Goal: Task Accomplishment & Management: Use online tool/utility

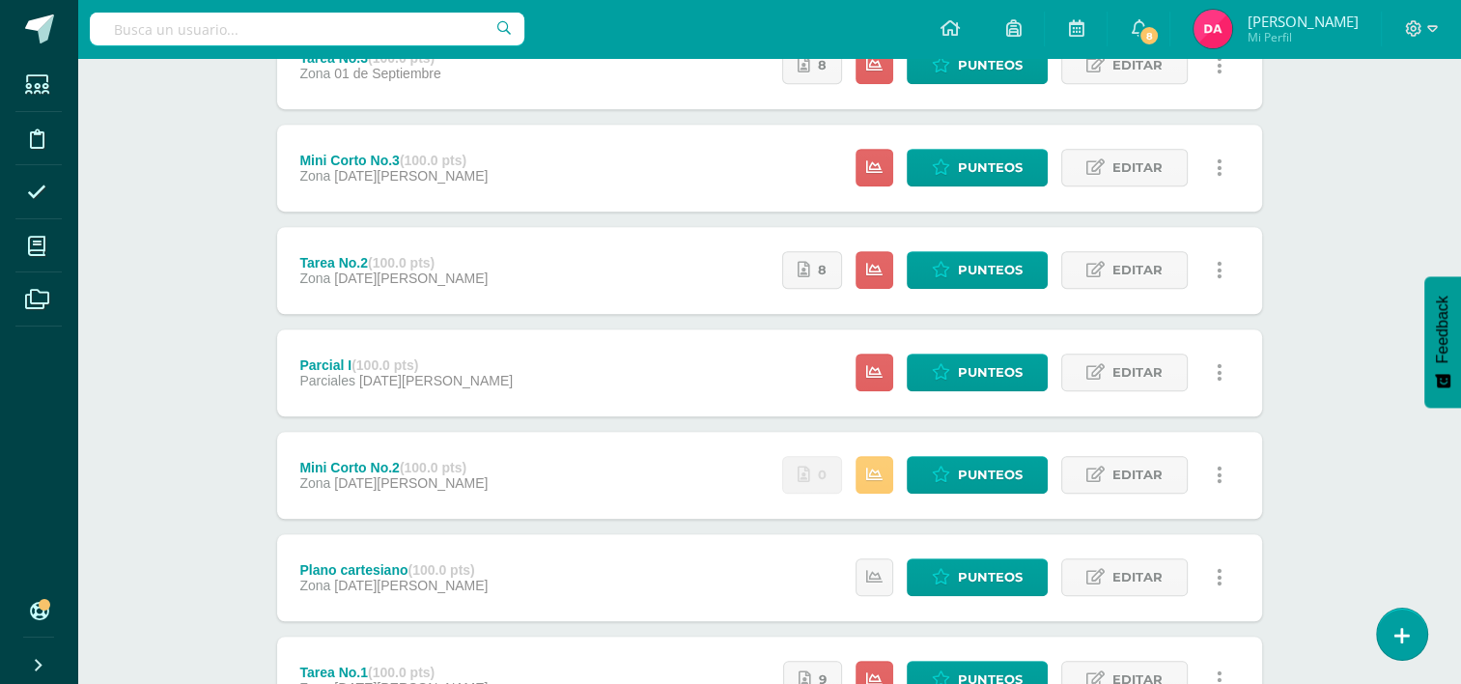
scroll to position [1345, 0]
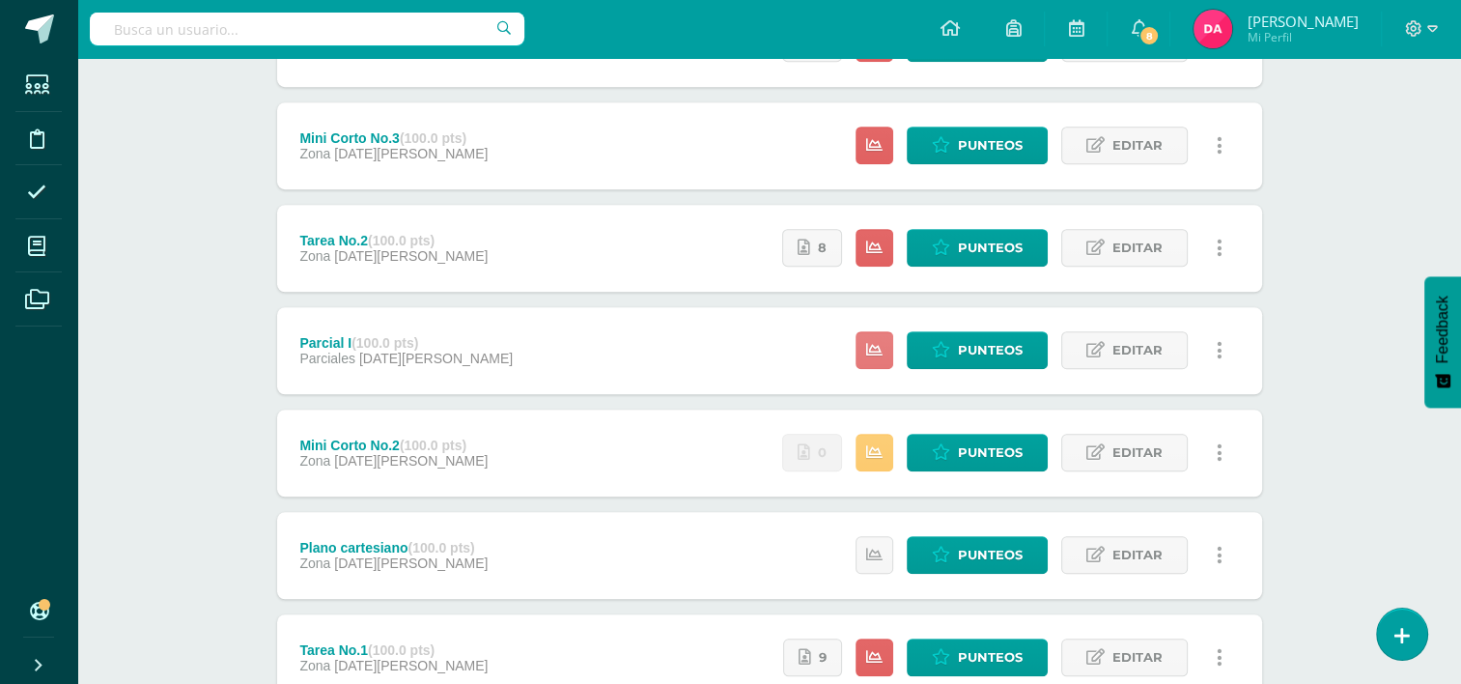
click at [889, 359] on link at bounding box center [875, 350] width 38 height 38
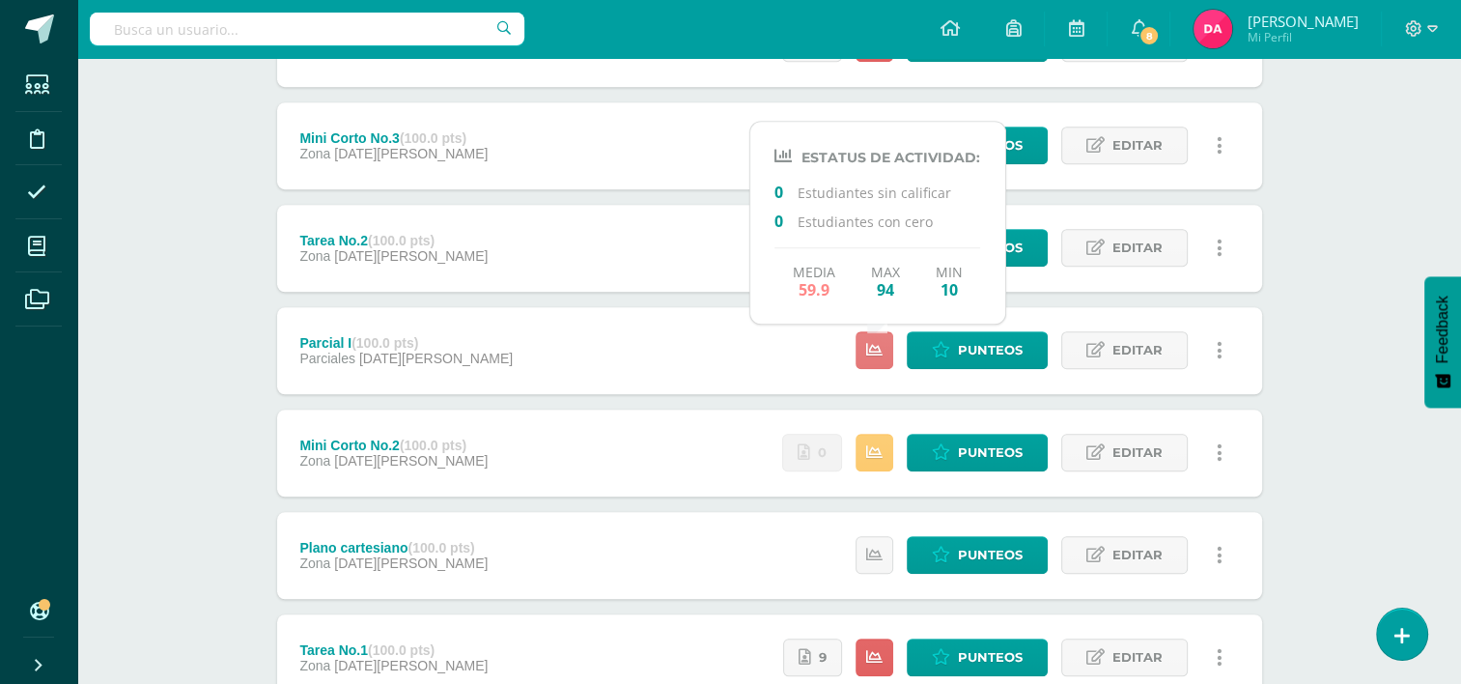
click at [889, 359] on link at bounding box center [875, 350] width 38 height 38
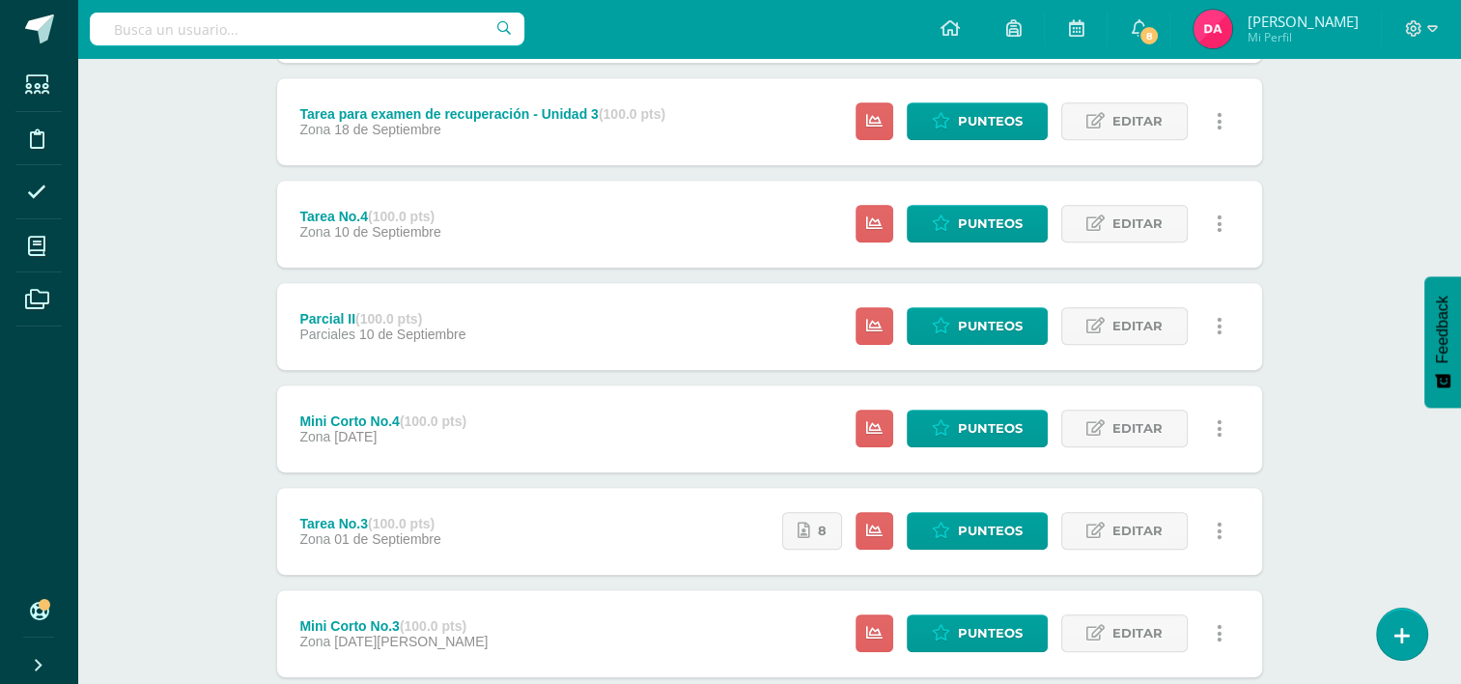
scroll to position [852, 0]
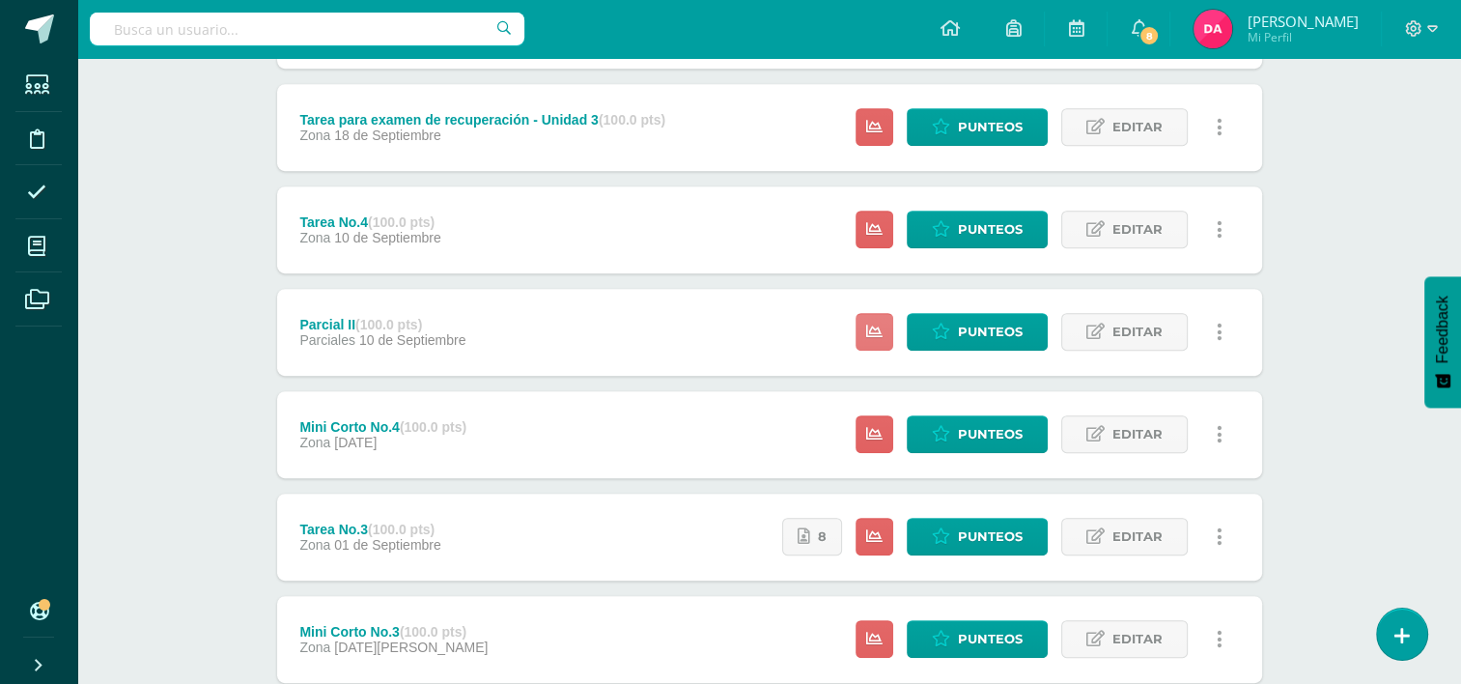
click at [865, 336] on link at bounding box center [875, 332] width 38 height 38
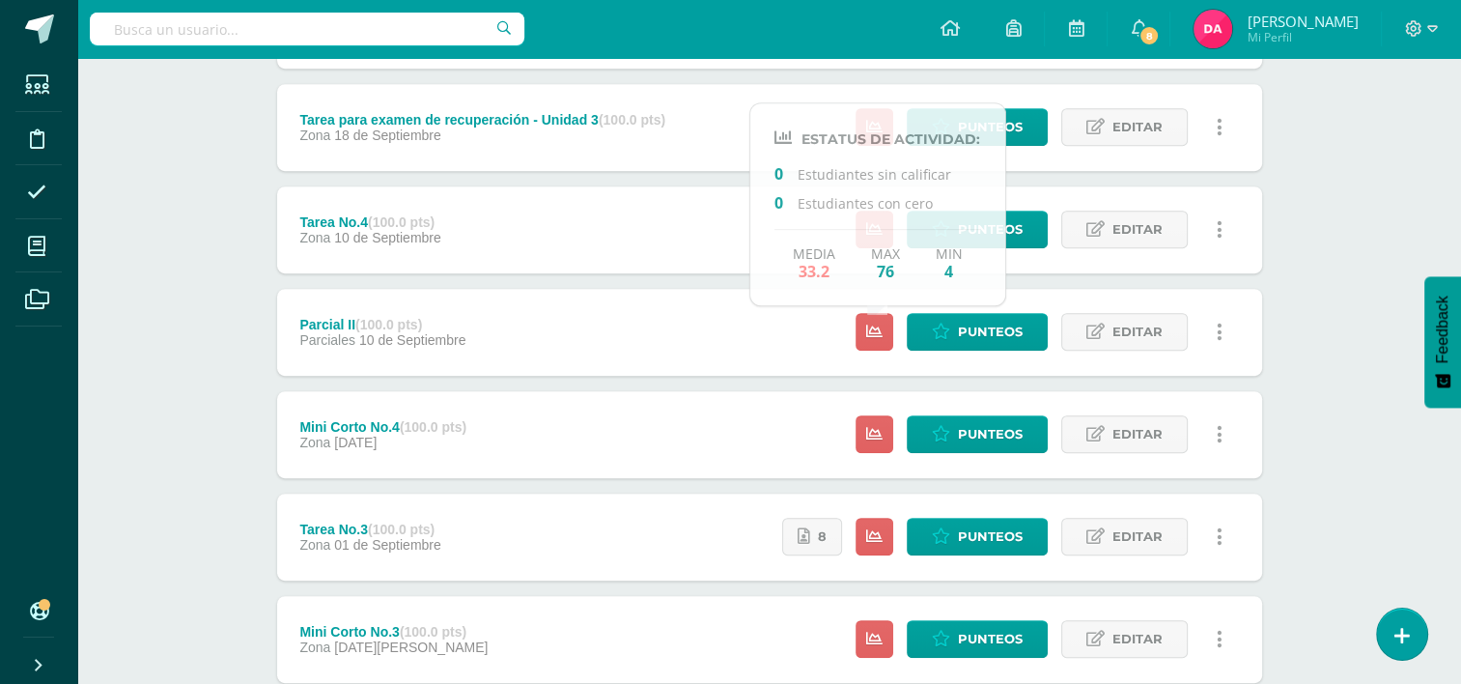
click at [189, 302] on div "Matemáticas Tercero Básicos "A" Herramientas Detalle de asistencias Actividad A…" at bounding box center [769, 316] width 1384 height 2220
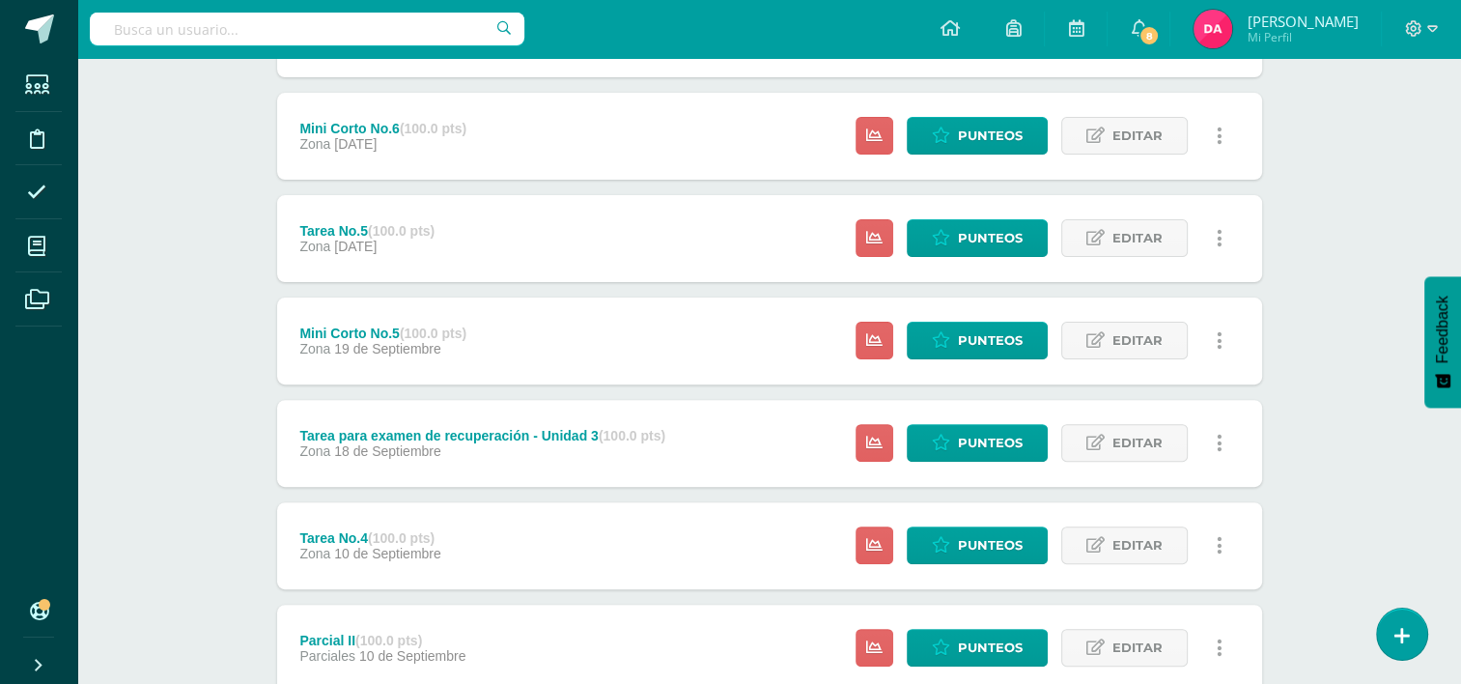
scroll to position [538, 0]
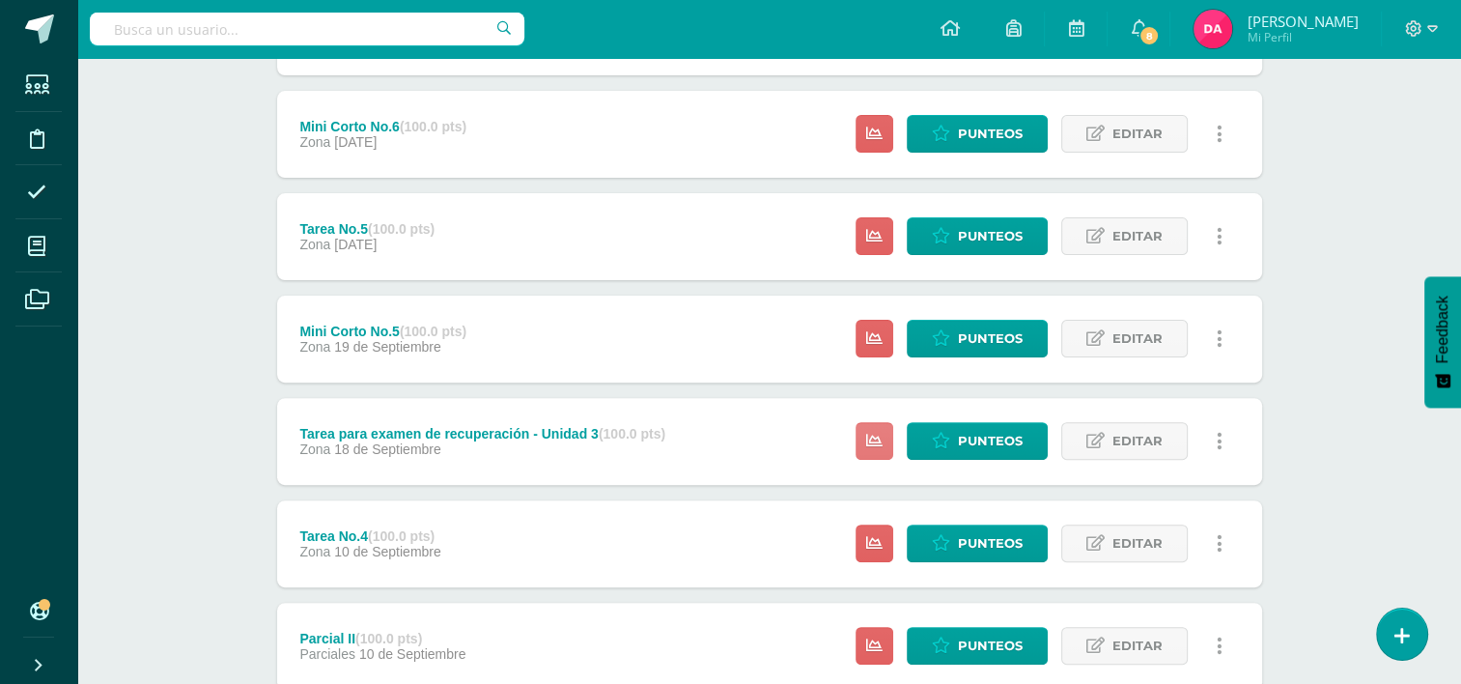
click at [866, 441] on link at bounding box center [875, 441] width 38 height 38
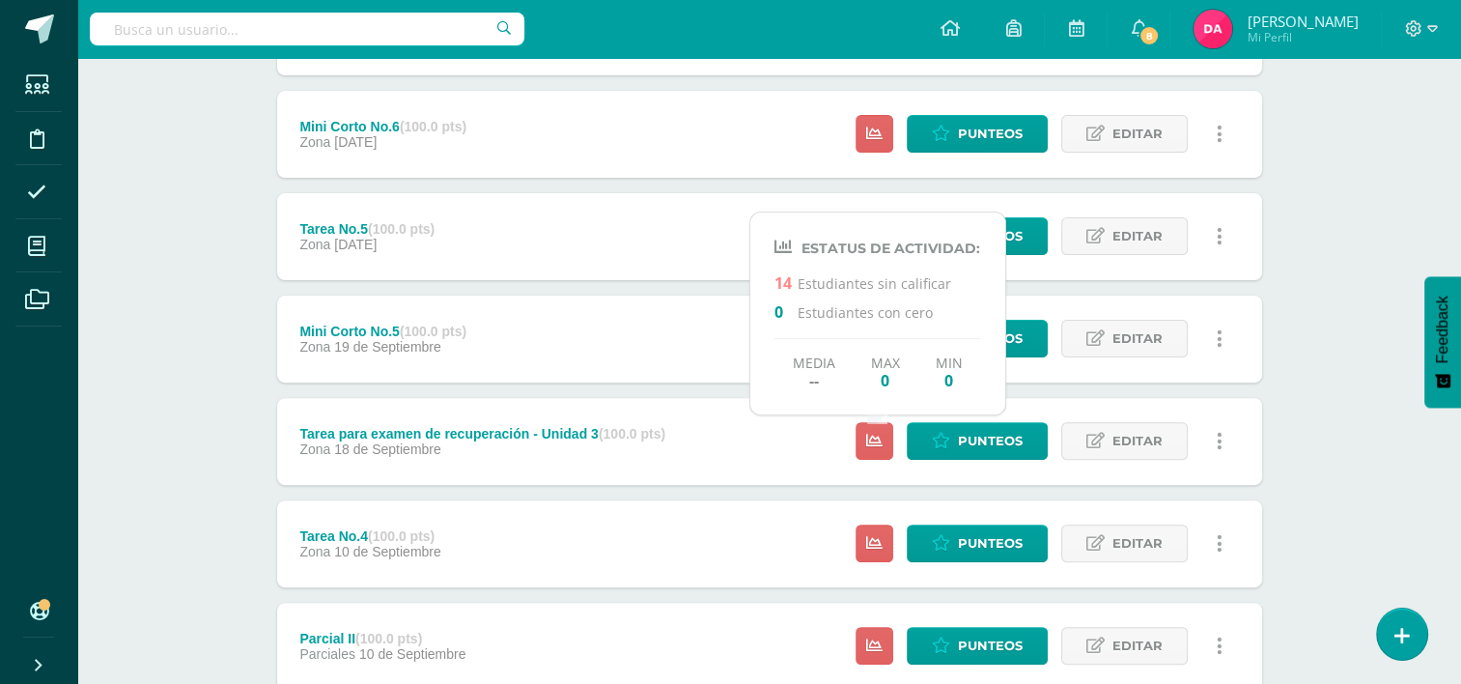
click at [205, 400] on div "Matemáticas Tercero Básicos "A" Herramientas Detalle de asistencias Actividad A…" at bounding box center [769, 630] width 1384 height 2220
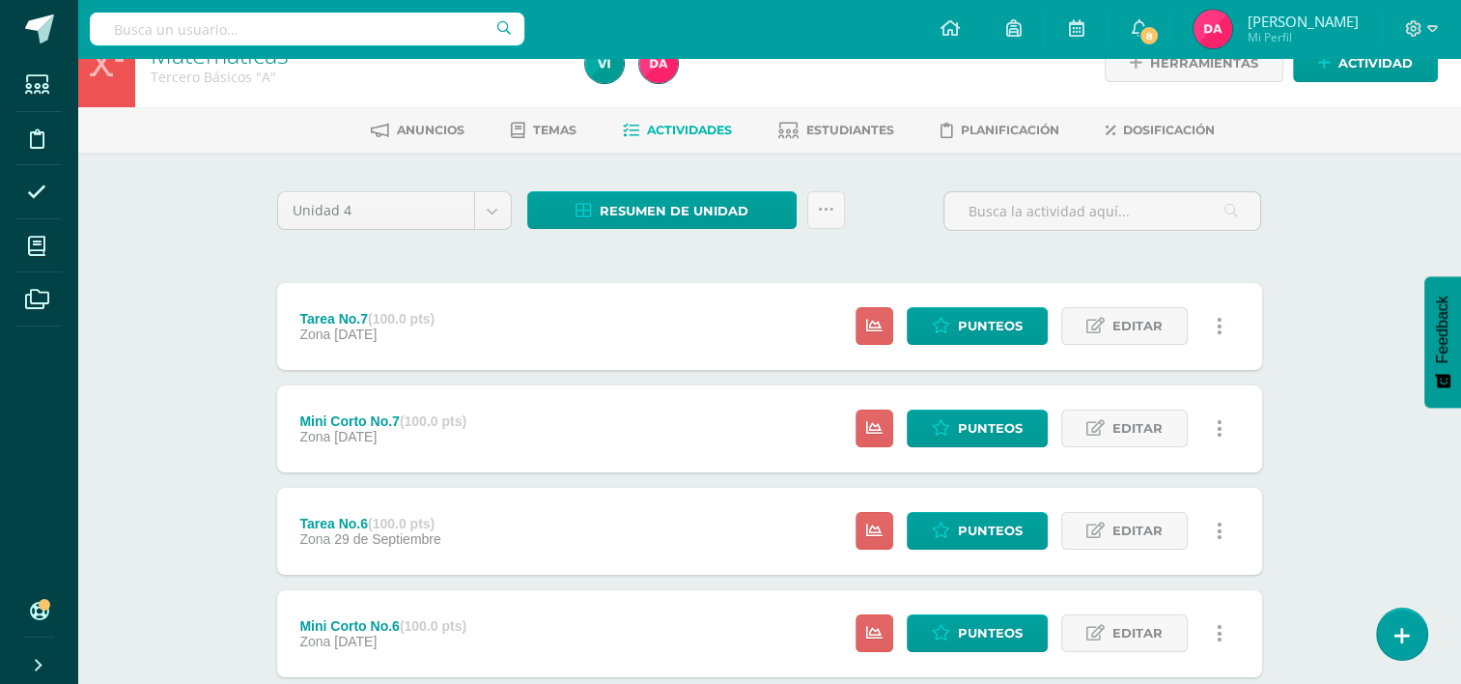
scroll to position [0, 0]
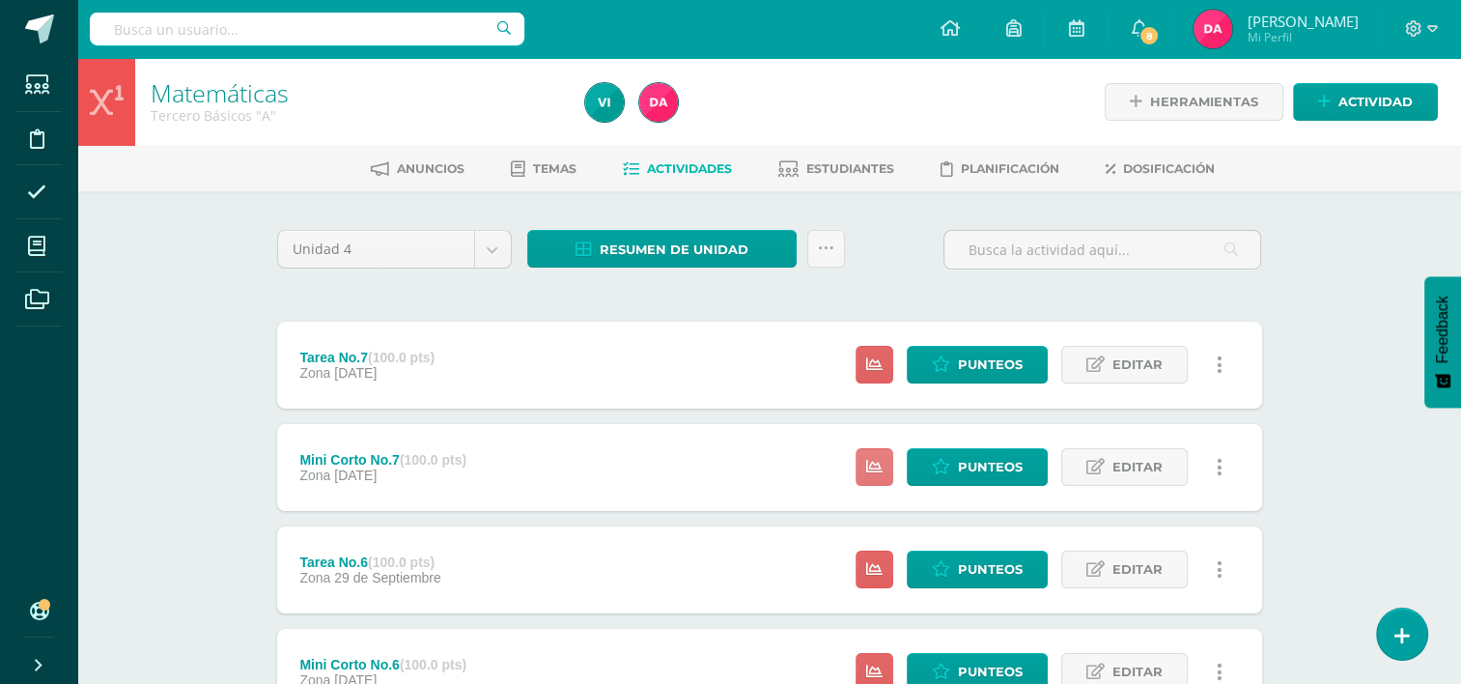
click at [874, 457] on link at bounding box center [875, 467] width 38 height 38
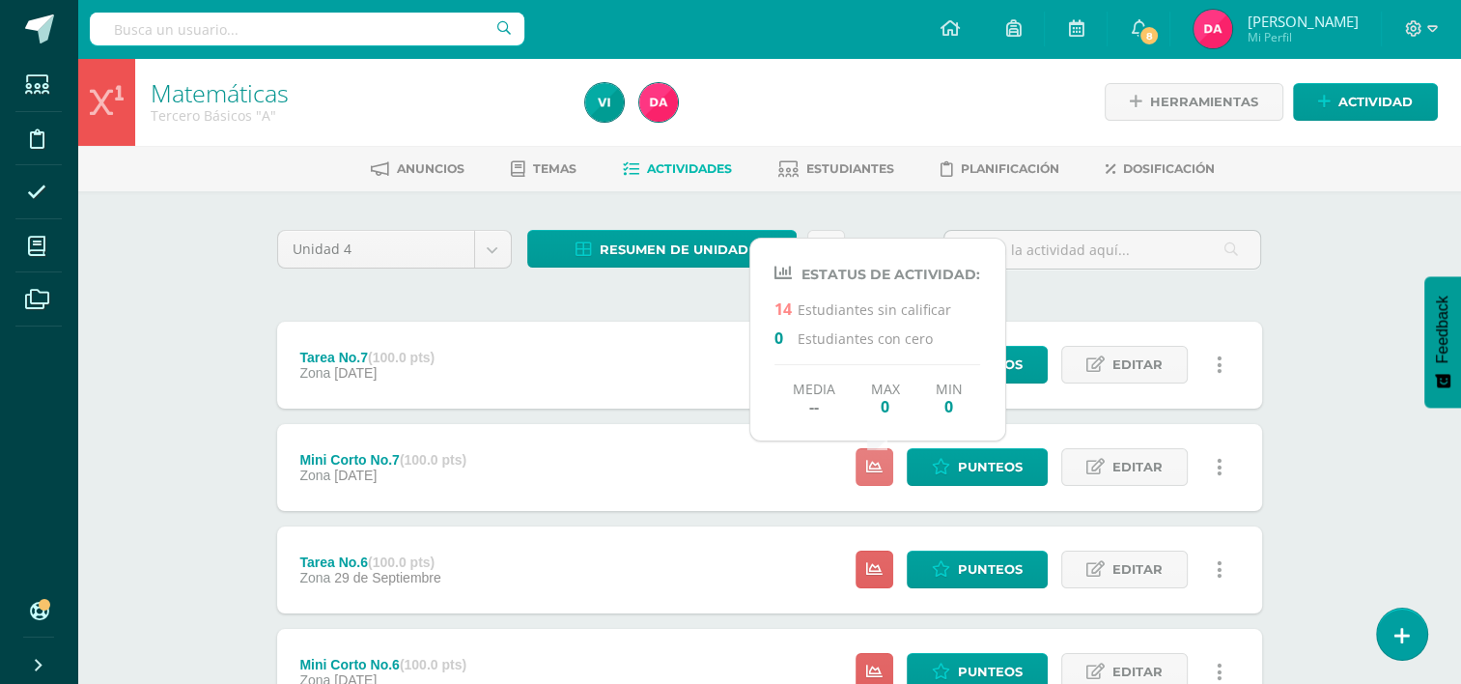
click at [874, 457] on link at bounding box center [875, 467] width 38 height 38
click at [882, 566] on icon at bounding box center [874, 569] width 16 height 16
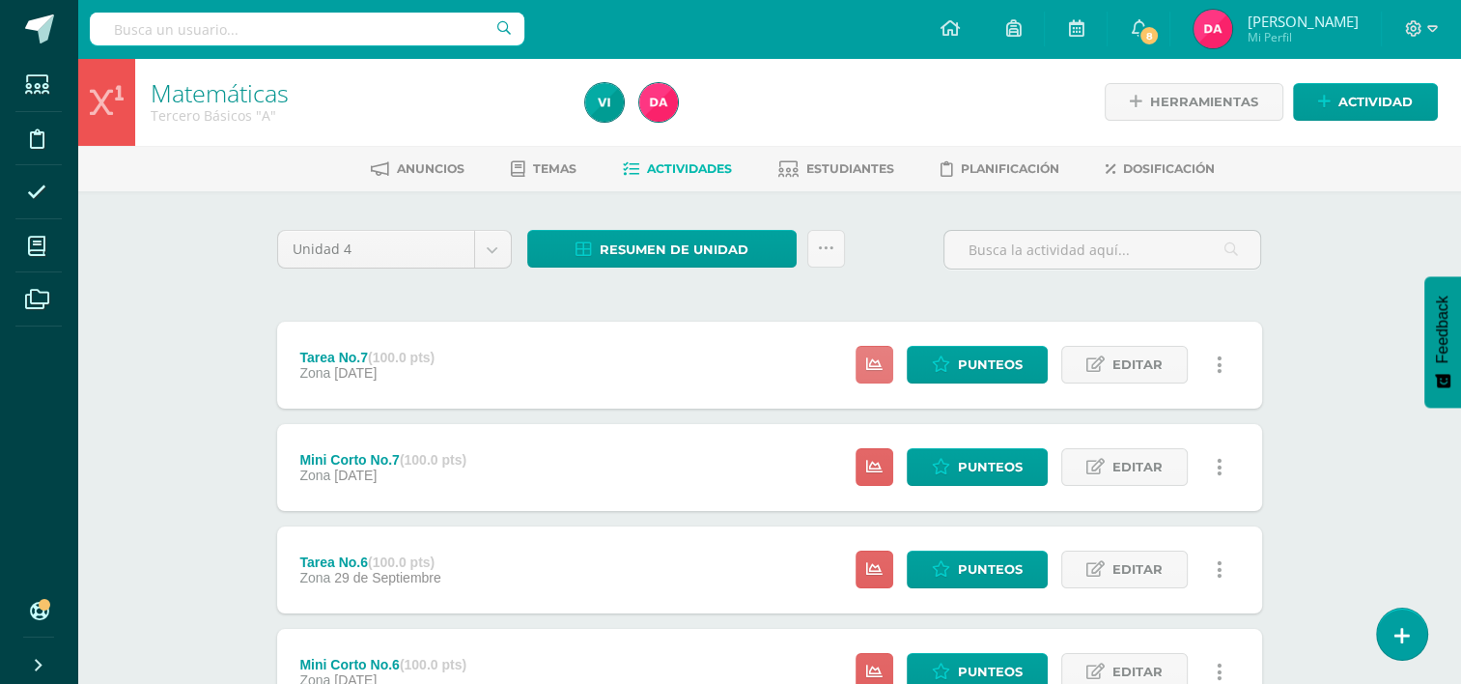
click at [877, 359] on icon at bounding box center [874, 364] width 16 height 16
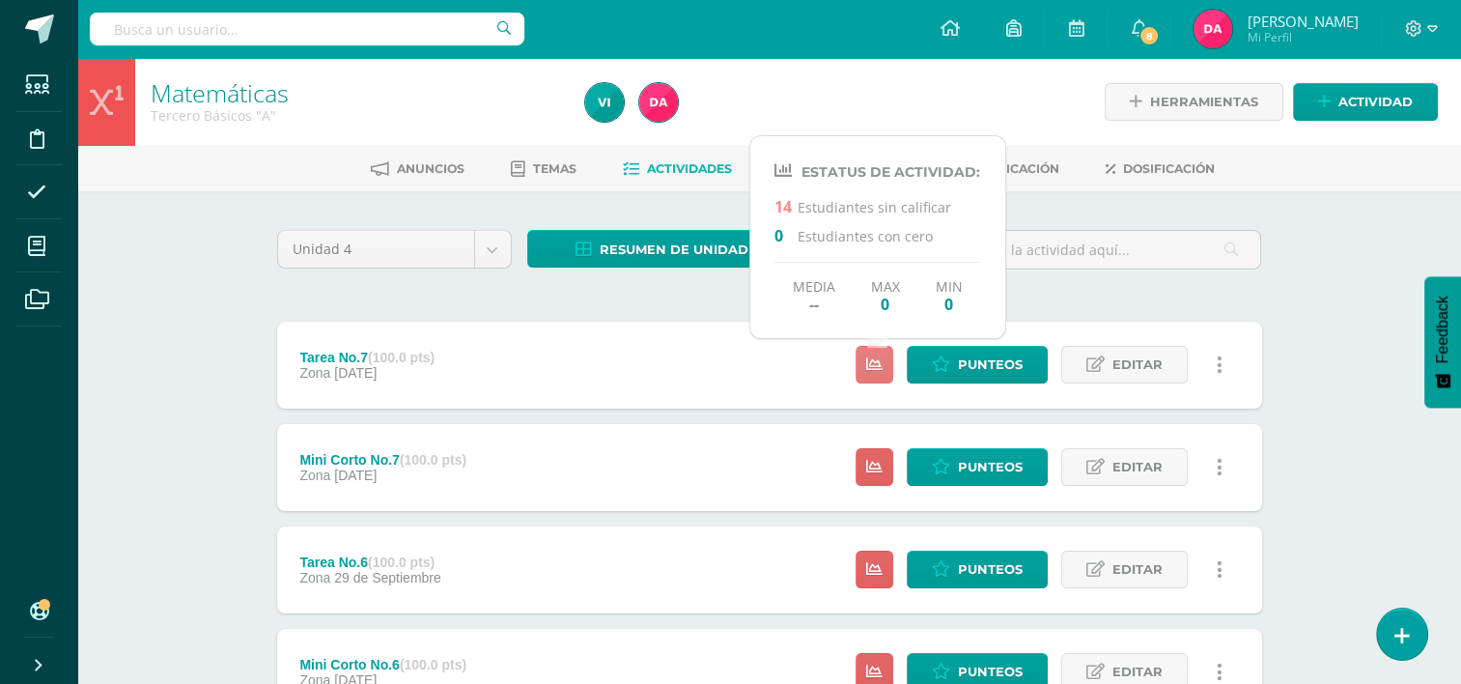
click at [877, 359] on icon at bounding box center [874, 364] width 16 height 16
click at [669, 282] on div "Resumen de unidad Descargar como HTML Descargar como PDF Descargar como XLS Sub…" at bounding box center [686, 257] width 333 height 55
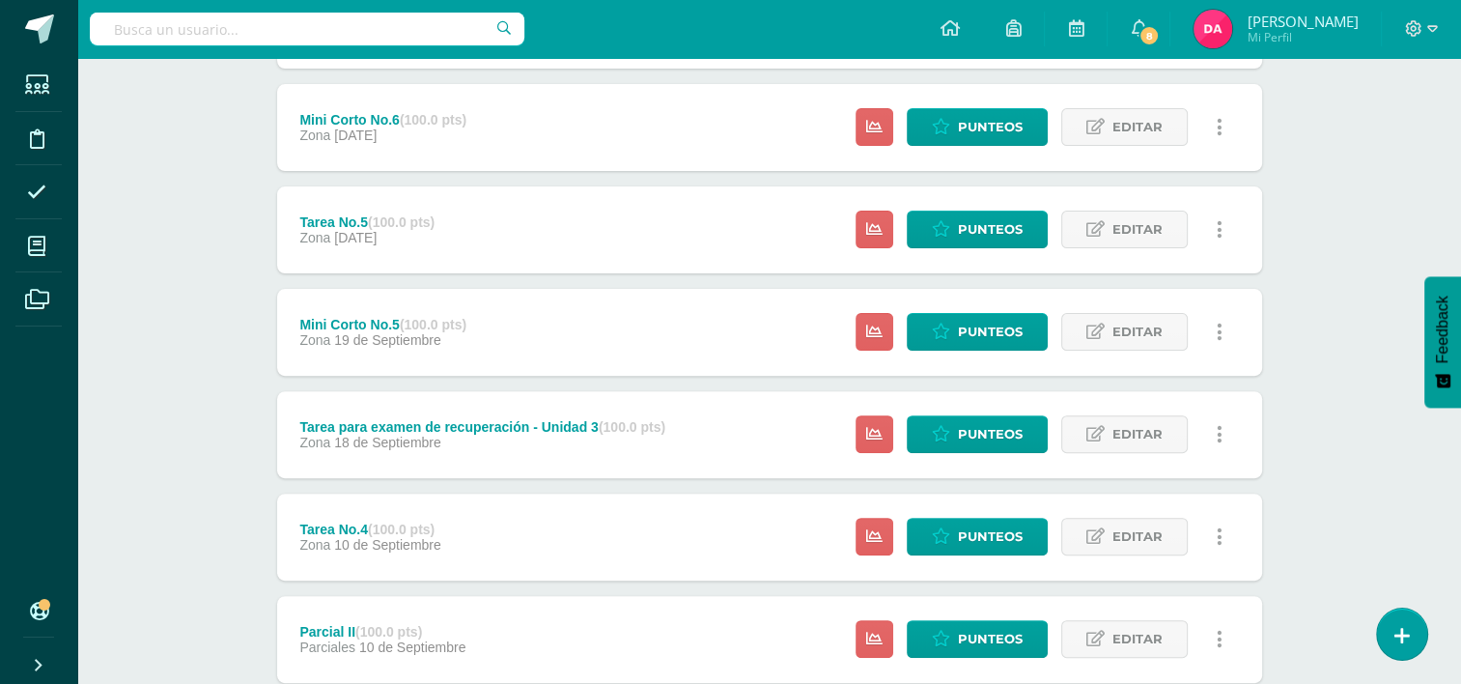
scroll to position [547, 0]
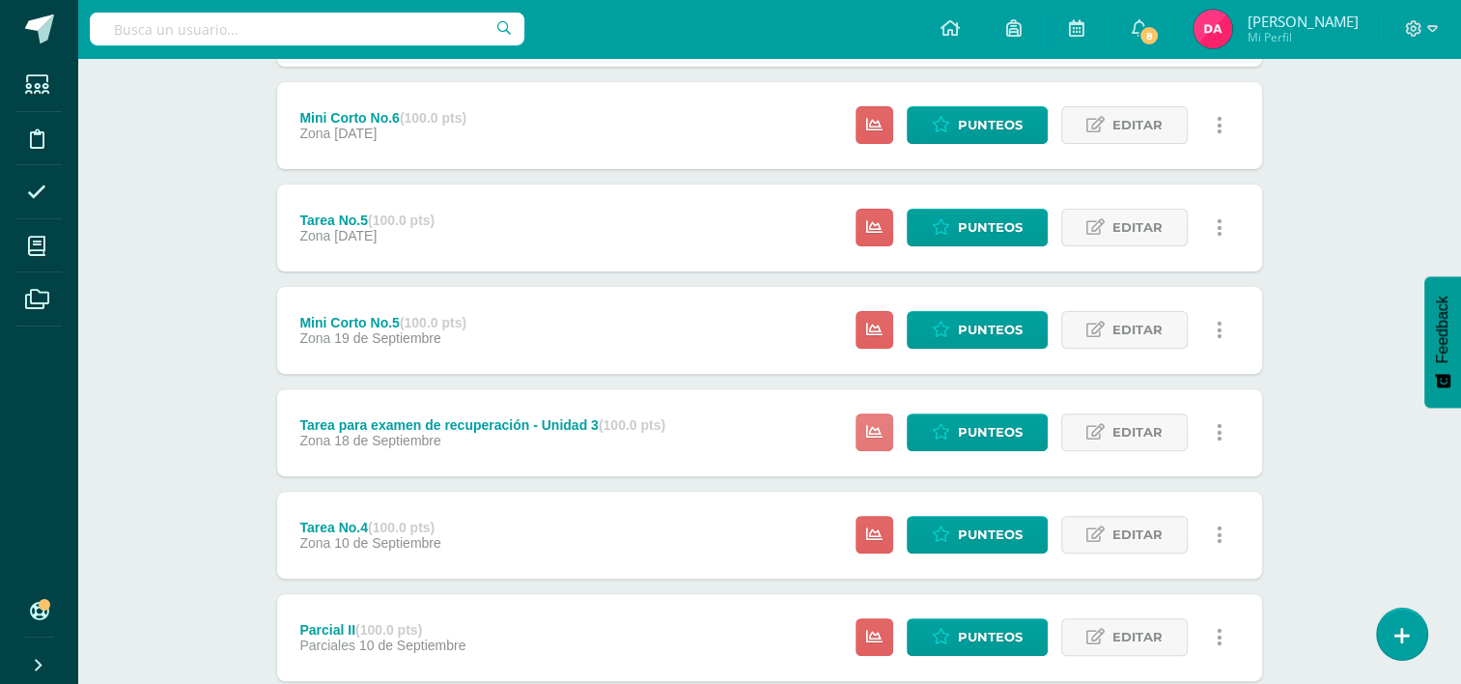
click at [877, 434] on icon at bounding box center [874, 432] width 16 height 16
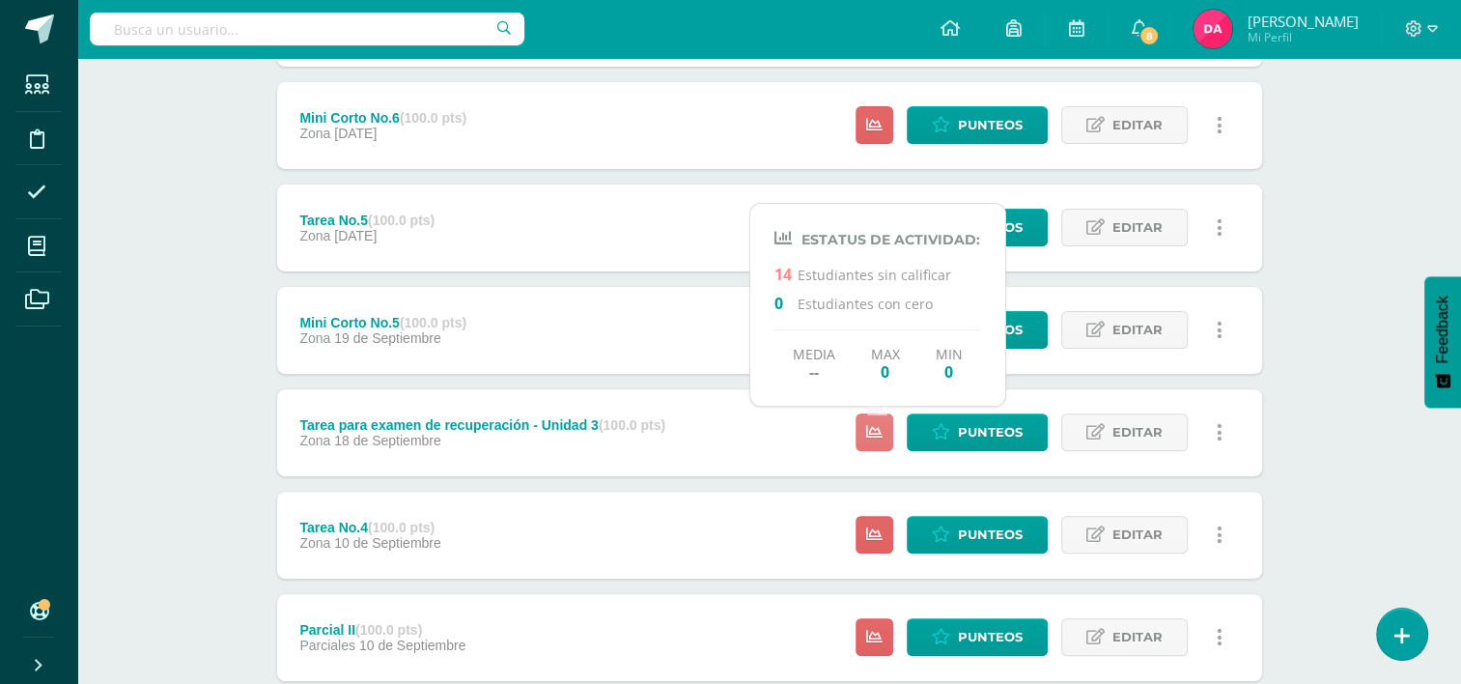
click at [877, 434] on icon at bounding box center [874, 432] width 16 height 16
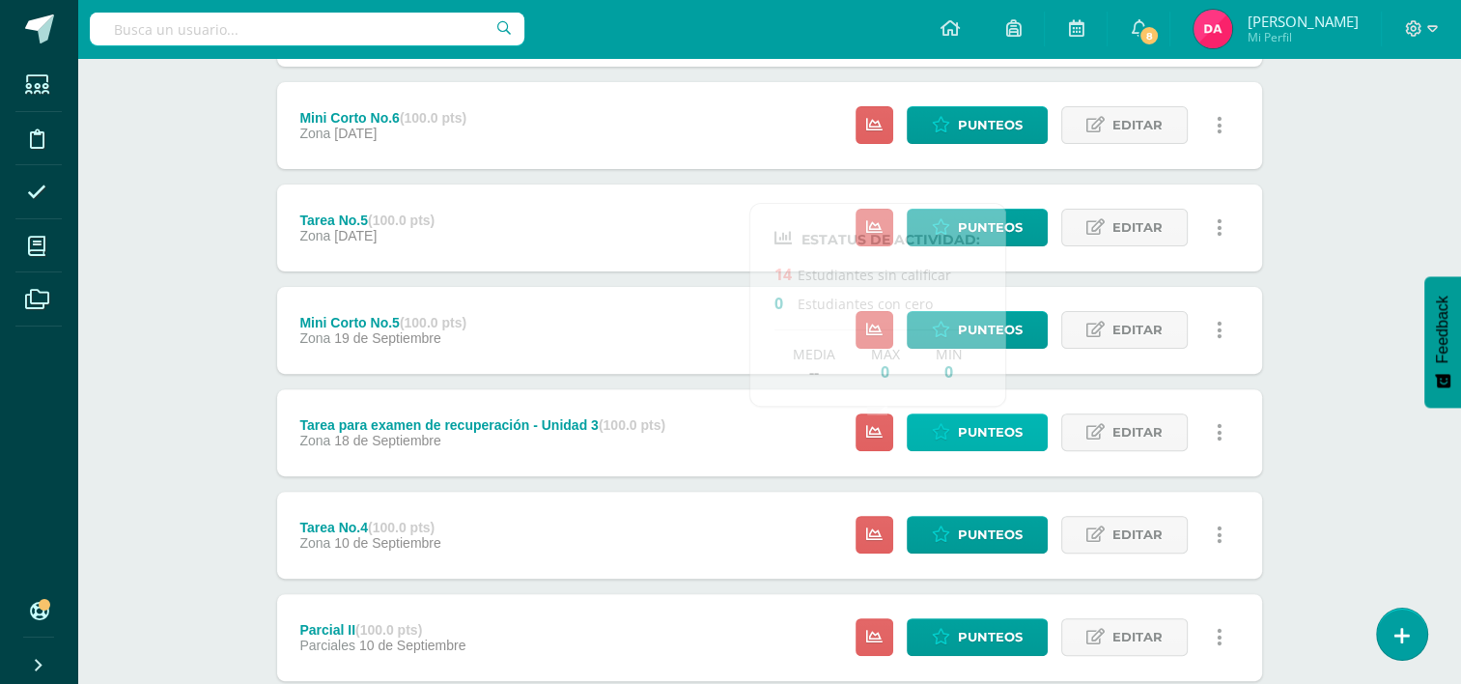
click at [966, 441] on span "Punteos" at bounding box center [990, 432] width 65 height 36
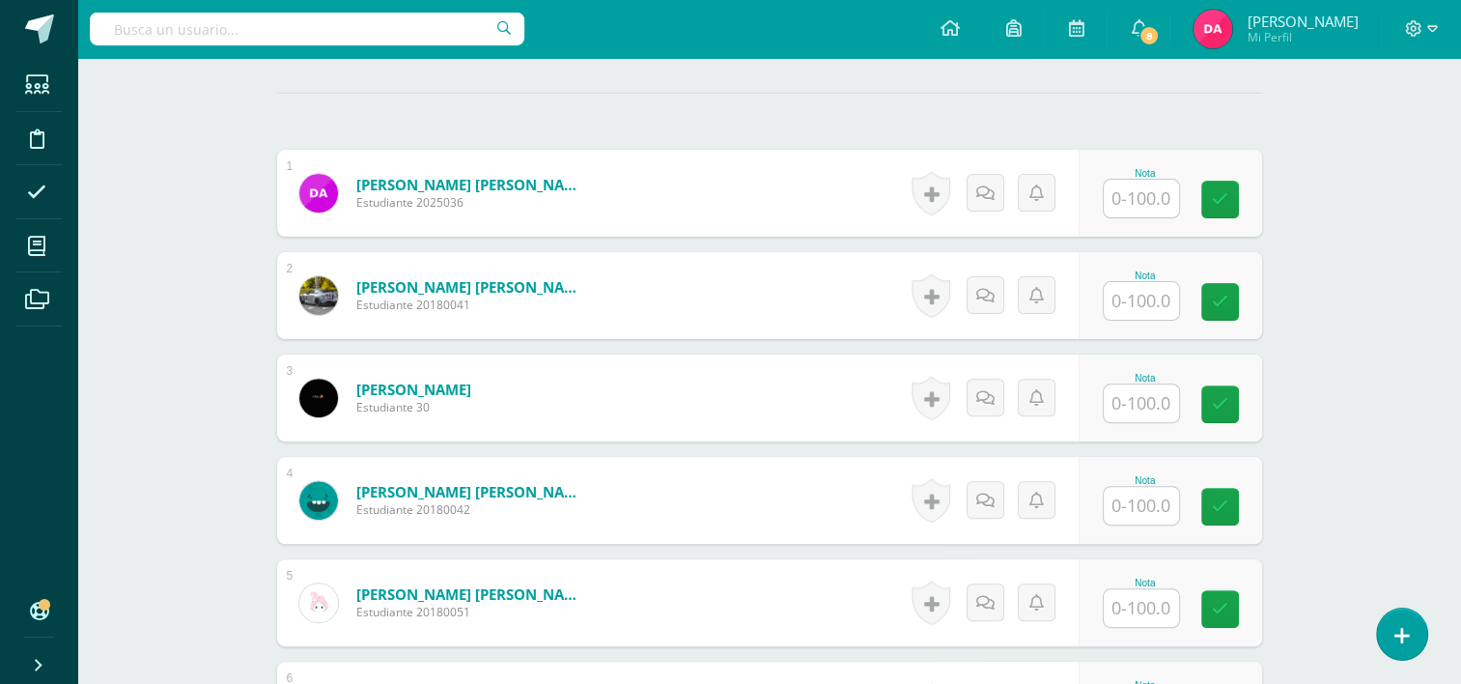
scroll to position [541, 0]
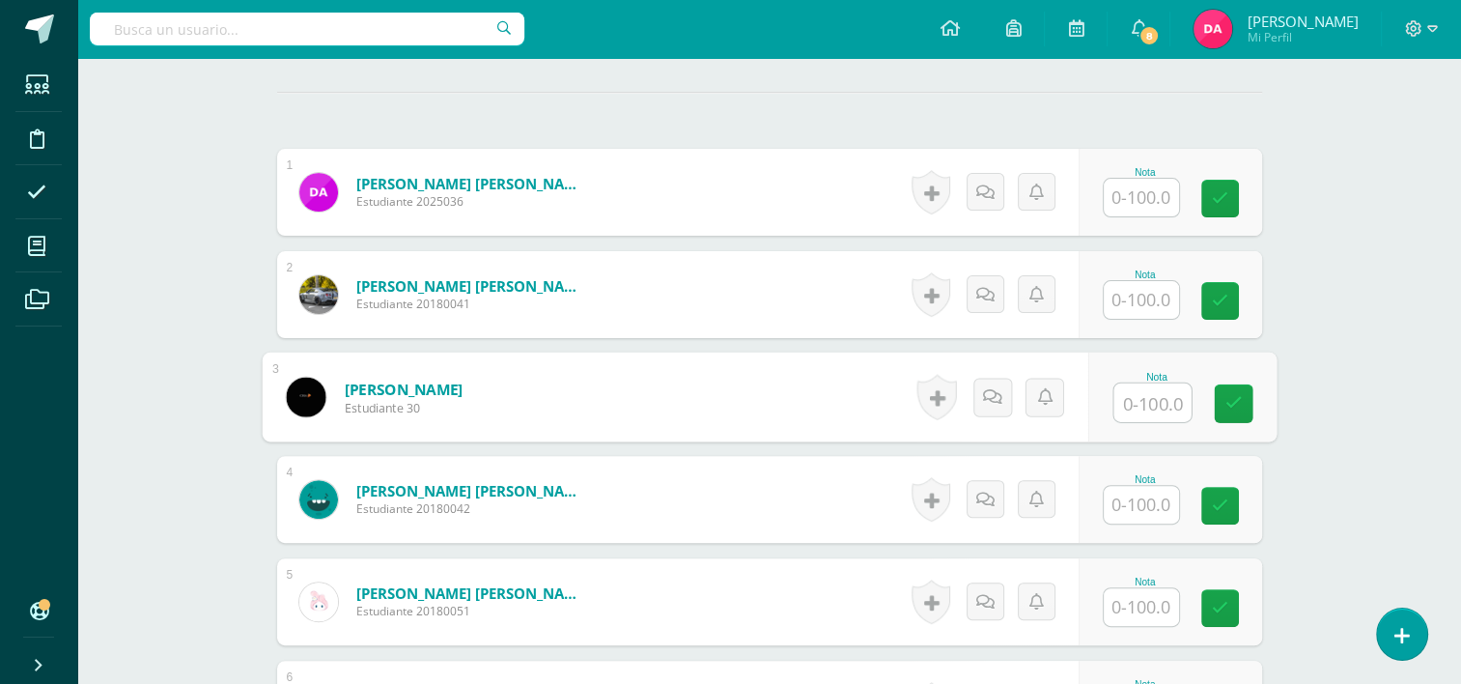
click at [1128, 400] on input "text" at bounding box center [1152, 402] width 77 height 39
type input "100"
click at [1234, 396] on icon at bounding box center [1233, 403] width 17 height 16
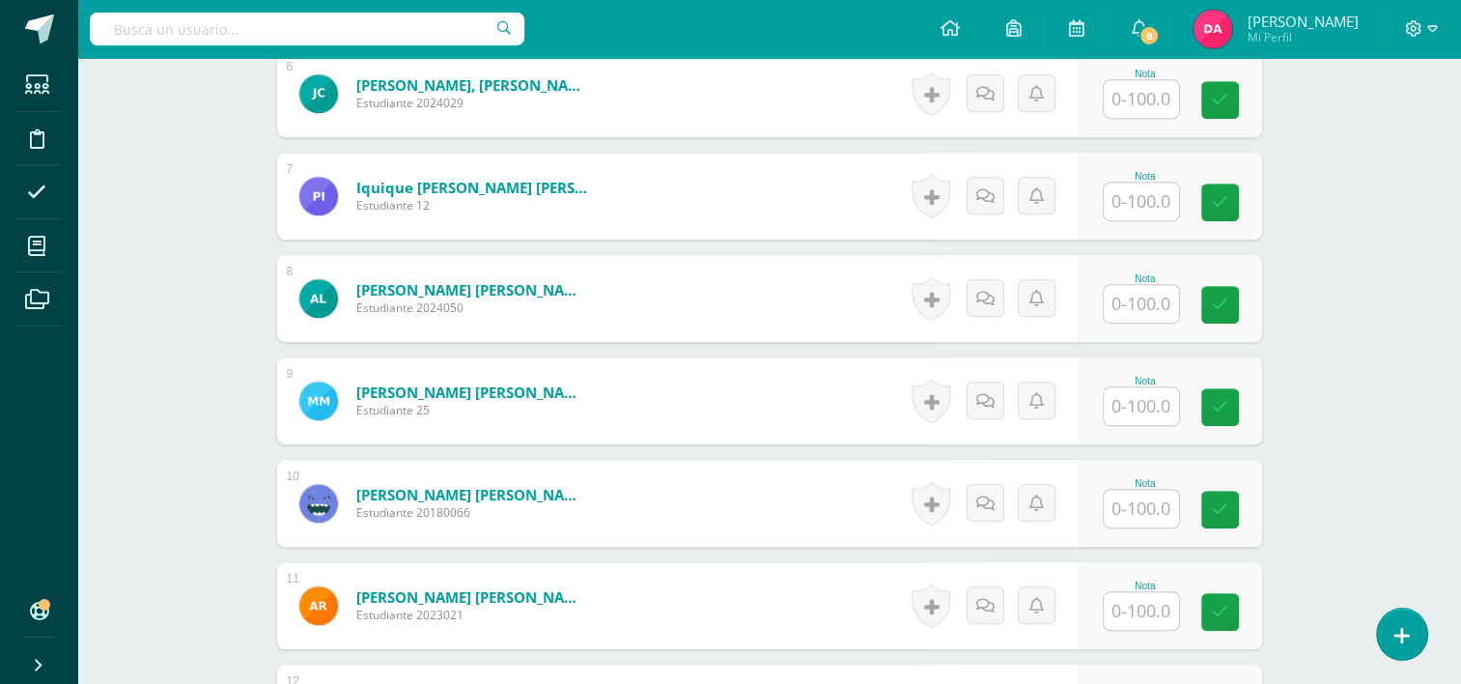
scroll to position [1218, 0]
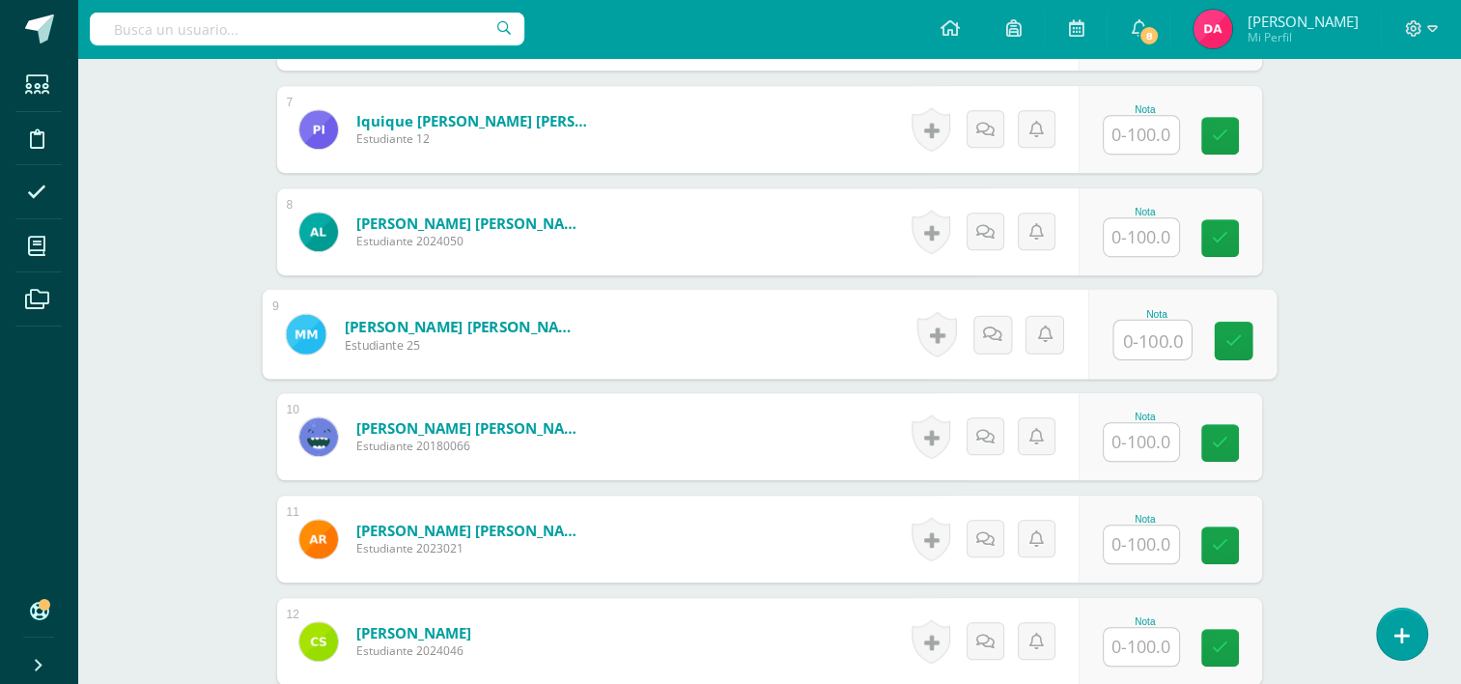
click at [1133, 349] on input "text" at bounding box center [1152, 340] width 77 height 39
type input "100"
click at [1237, 336] on icon at bounding box center [1233, 340] width 17 height 16
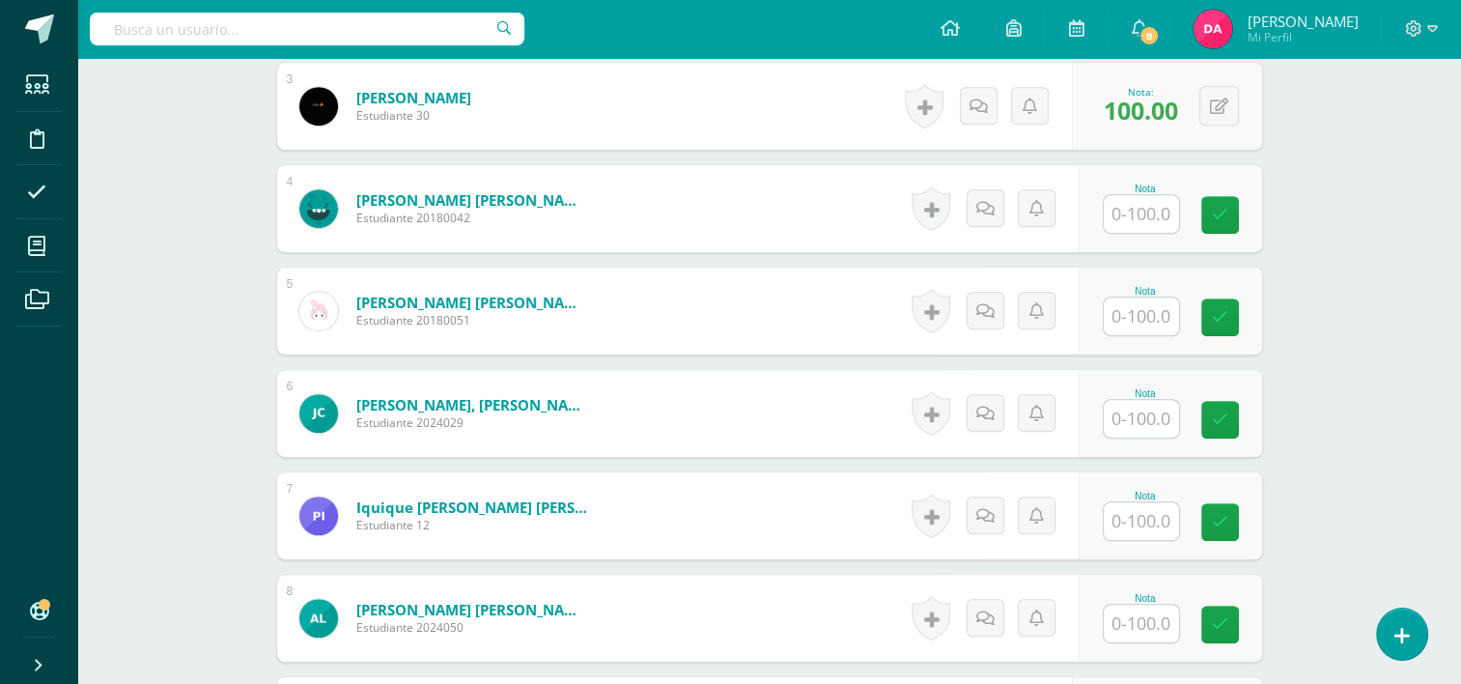
scroll to position [818, 0]
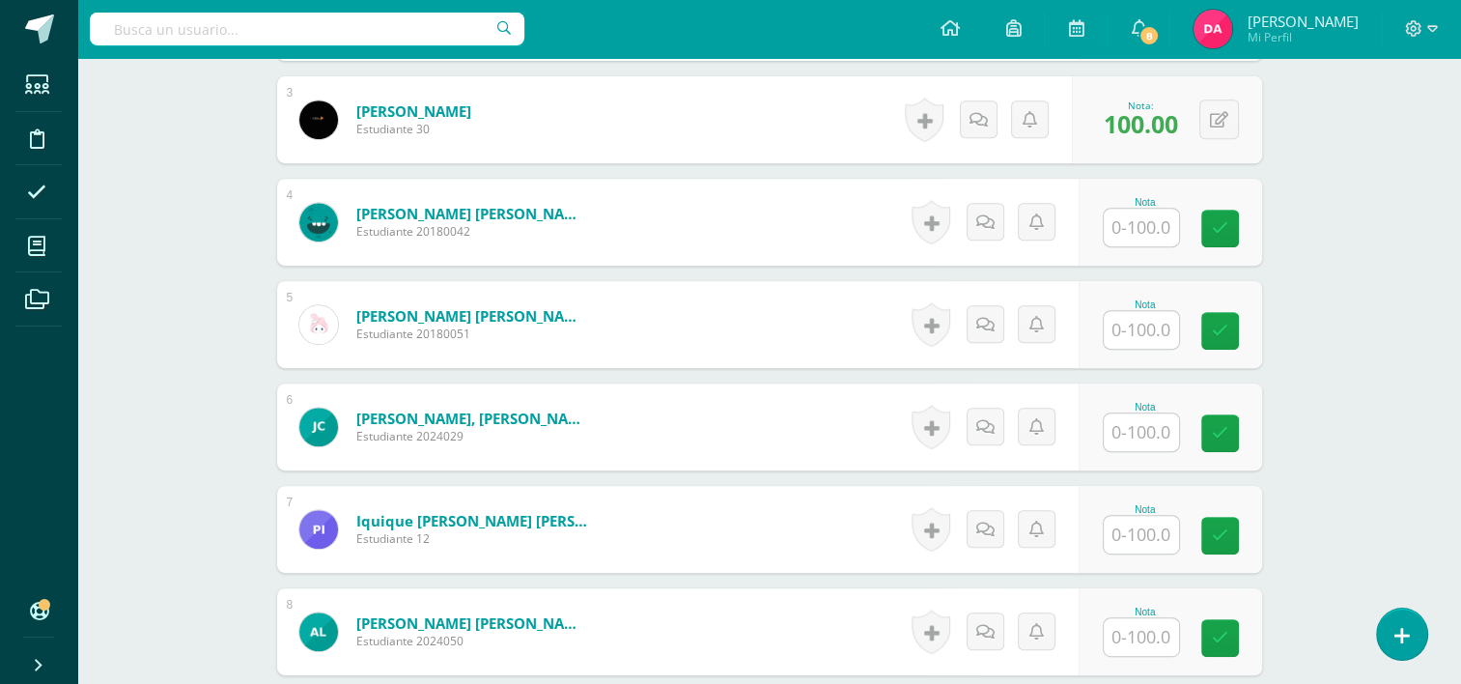
click at [1144, 433] on input "text" at bounding box center [1141, 432] width 75 height 38
type input "100"
click at [1231, 427] on icon at bounding box center [1233, 433] width 17 height 16
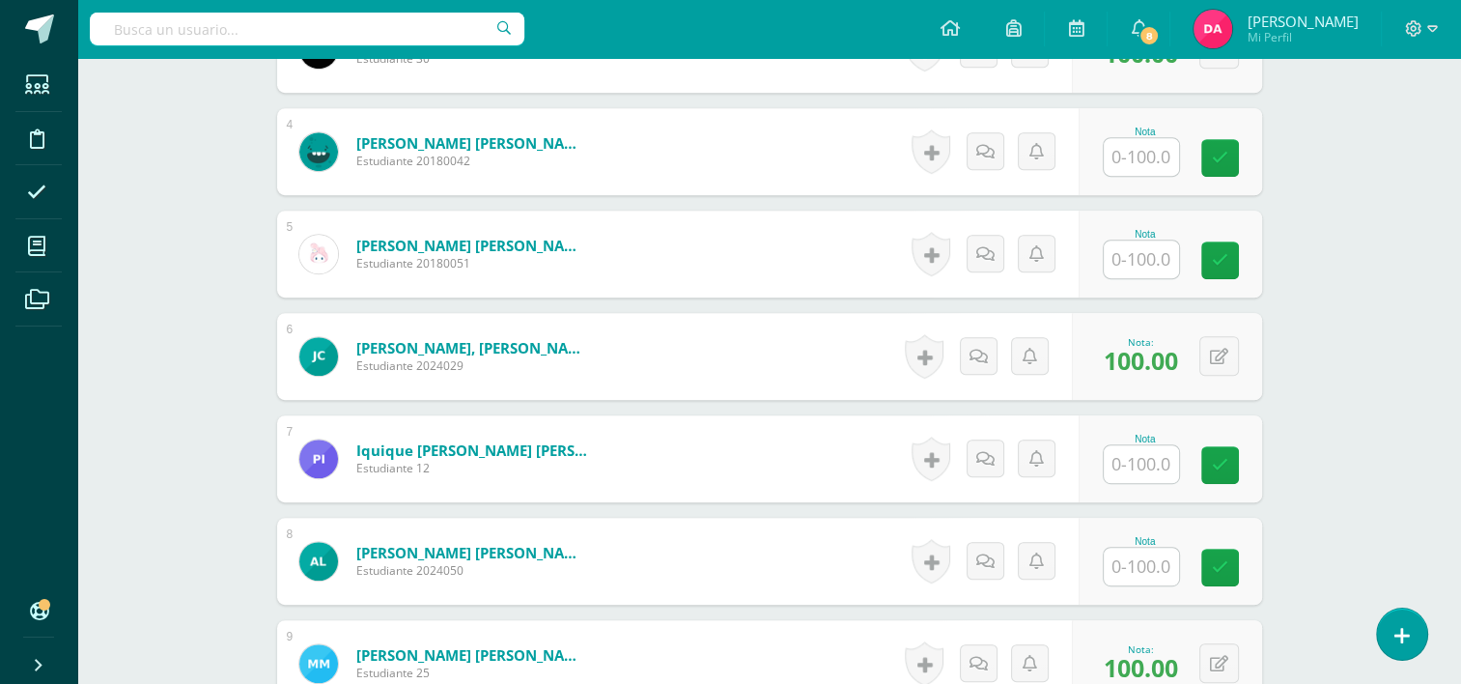
scroll to position [899, 0]
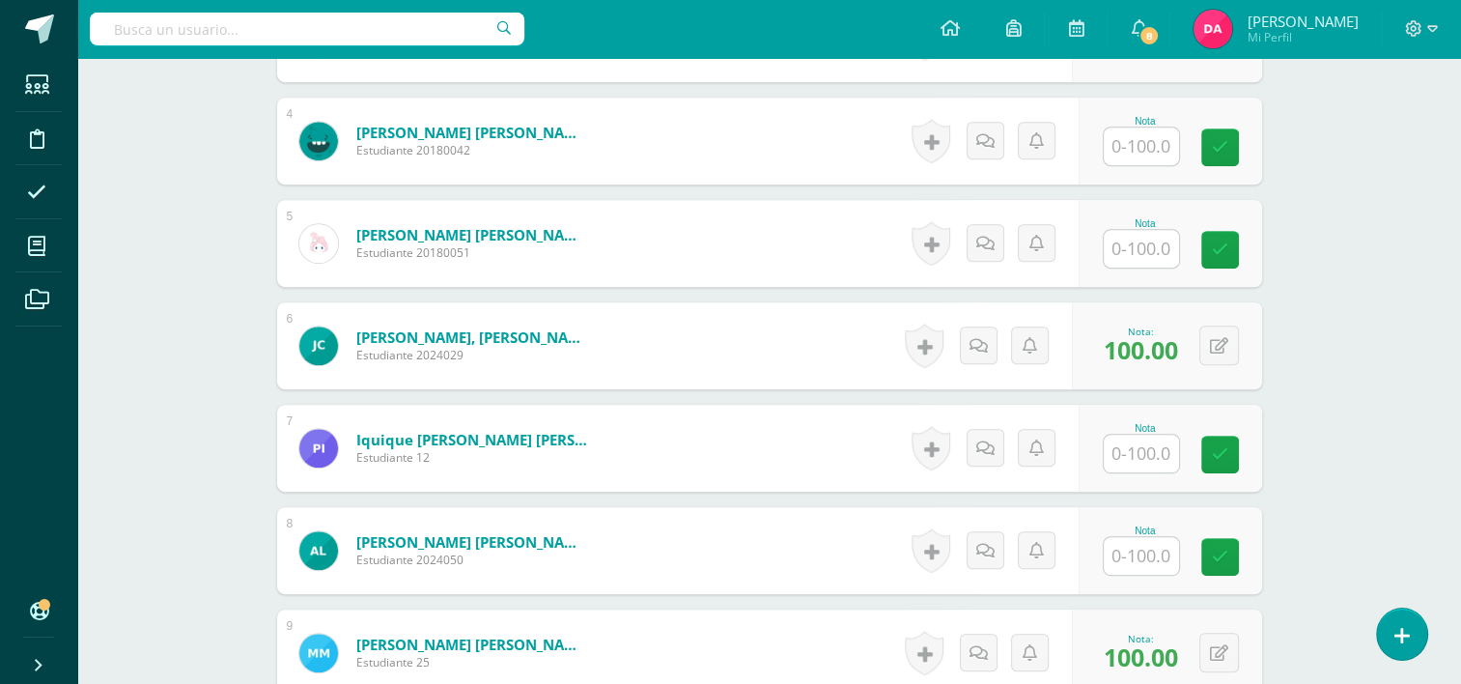
click at [1120, 452] on input "text" at bounding box center [1141, 454] width 75 height 38
type input "100"
click at [1243, 460] on link at bounding box center [1233, 455] width 39 height 39
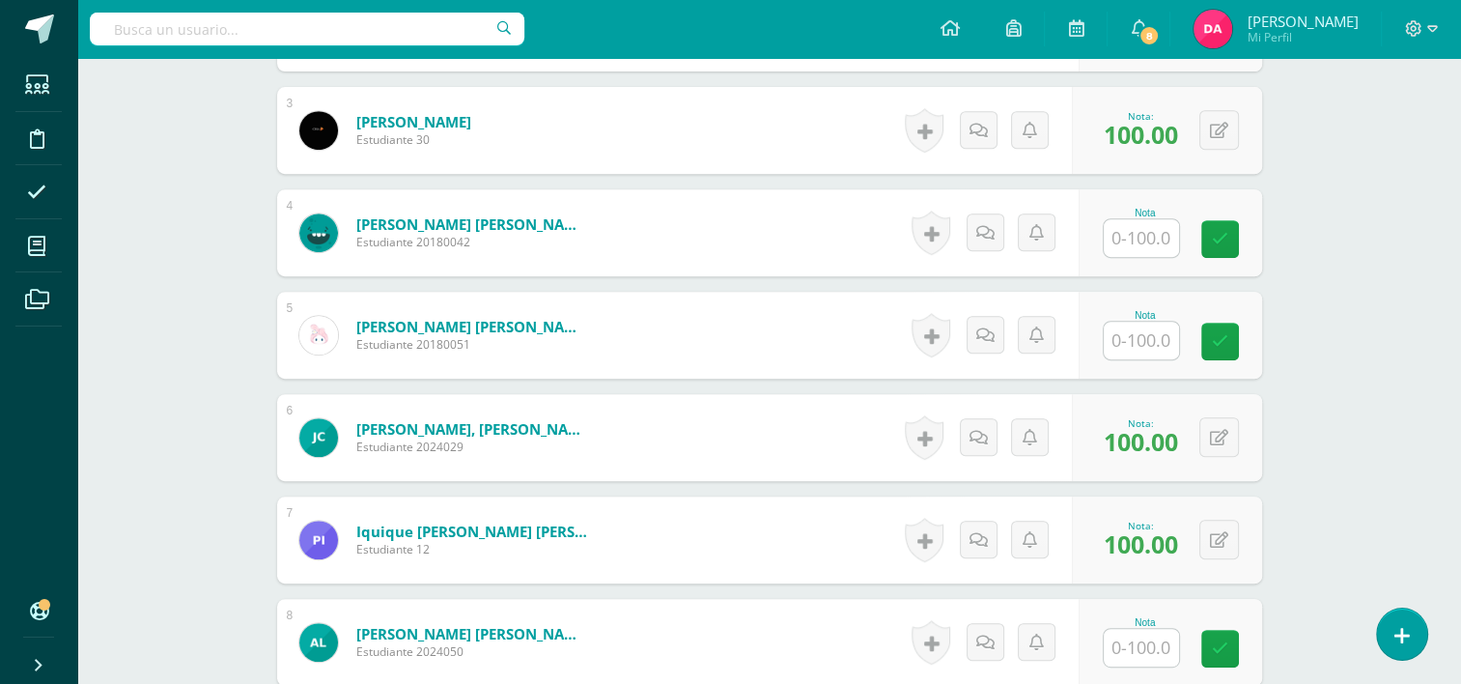
scroll to position [702, 0]
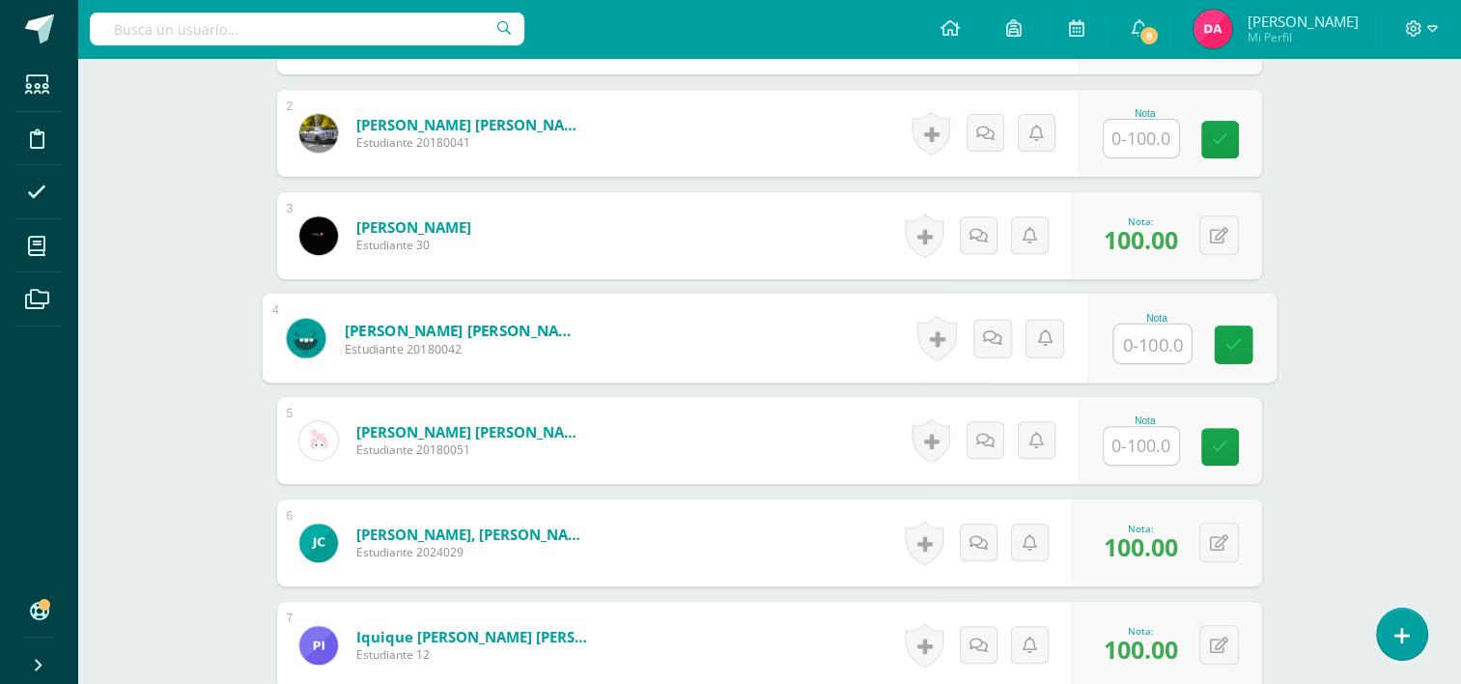
click at [1155, 336] on input "text" at bounding box center [1152, 344] width 77 height 39
type input "100"
click at [1232, 342] on icon at bounding box center [1233, 344] width 17 height 16
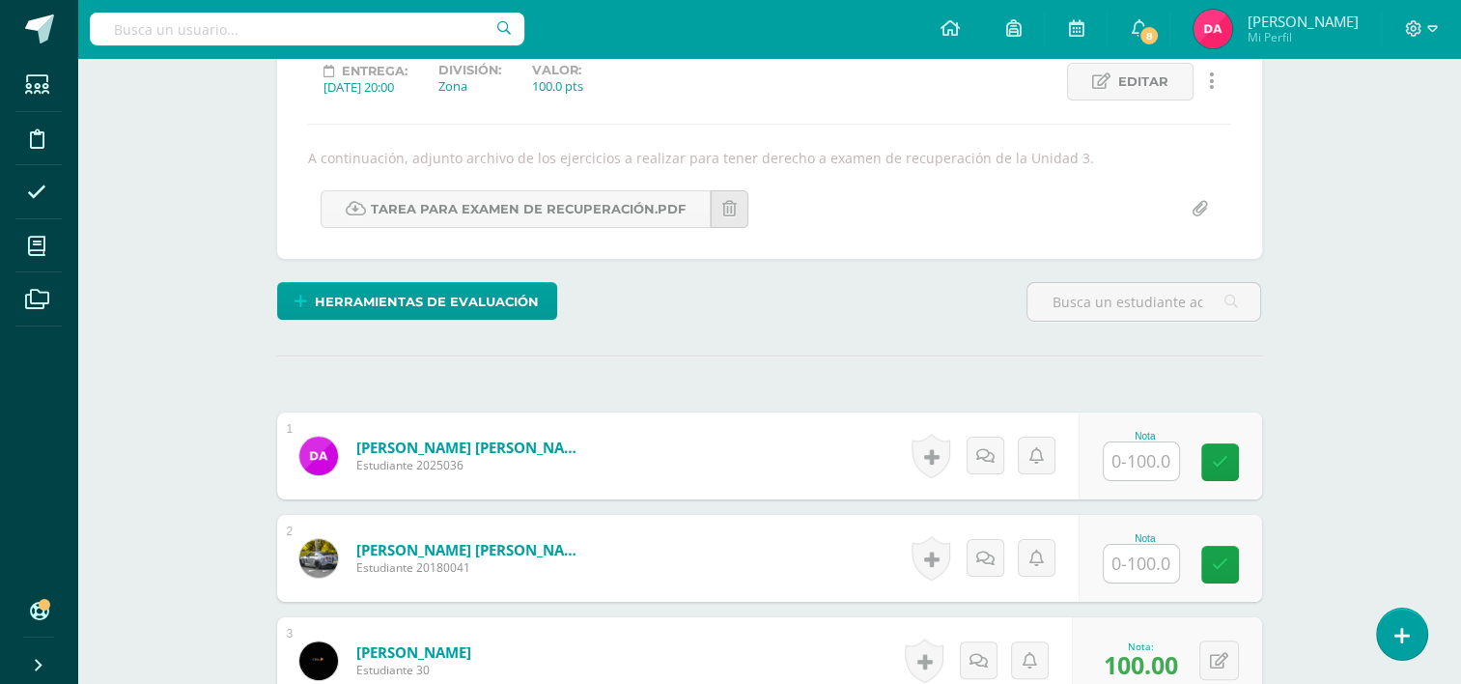
scroll to position [456, 0]
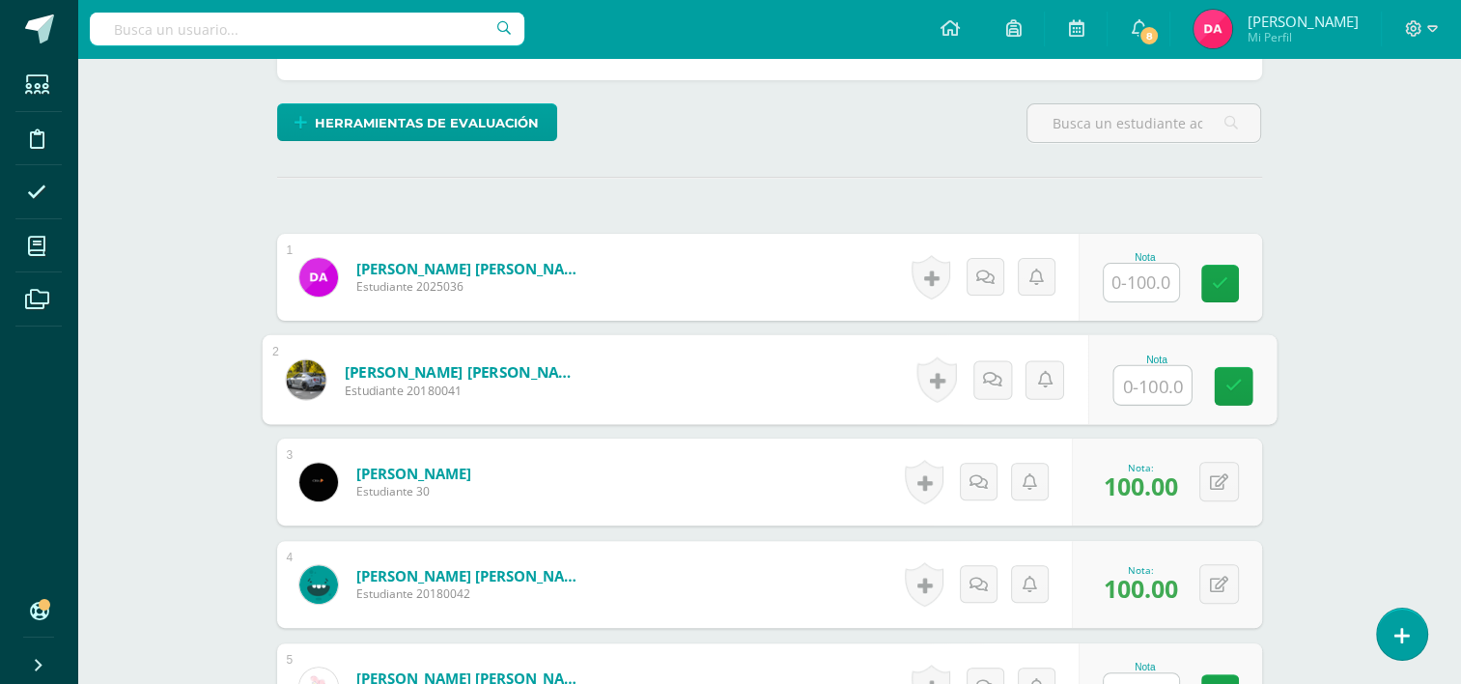
click at [1159, 377] on input "text" at bounding box center [1152, 385] width 77 height 39
type input "100"
click at [1224, 388] on link at bounding box center [1233, 386] width 39 height 39
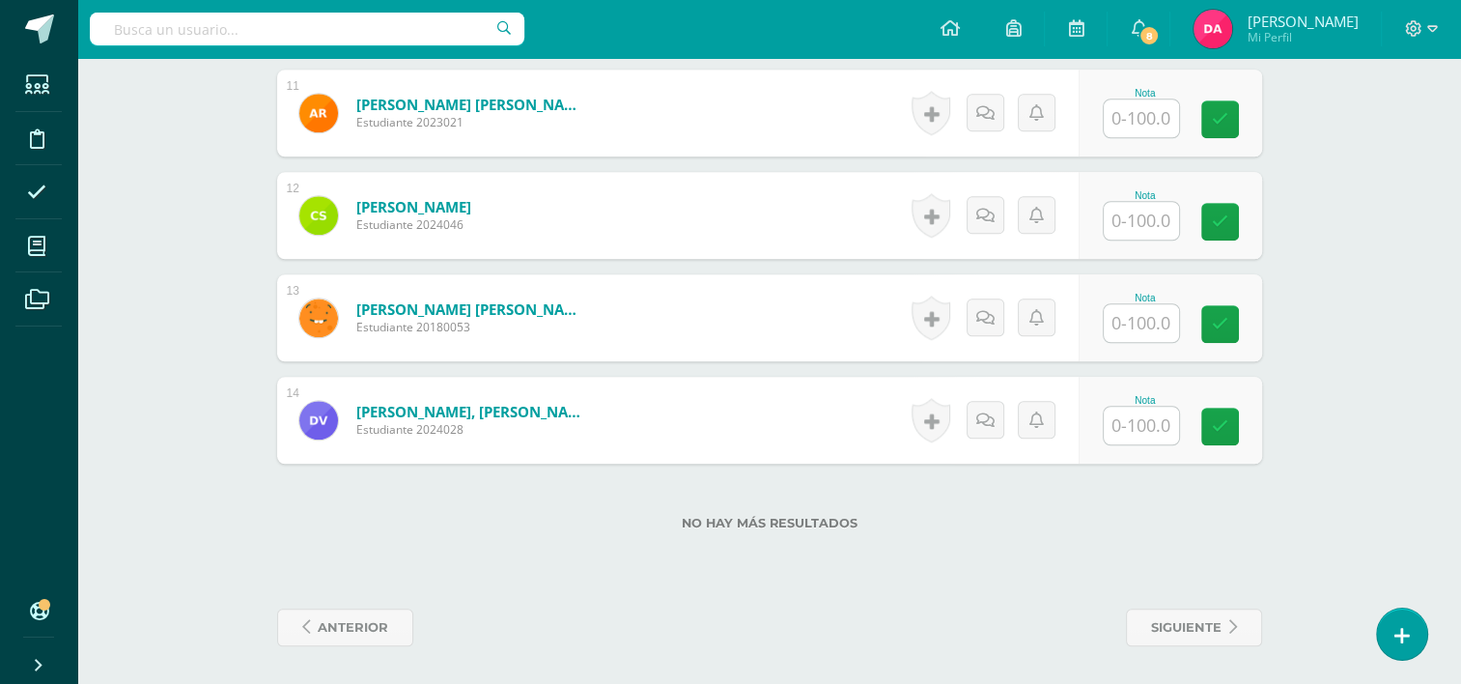
scroll to position [1570, 0]
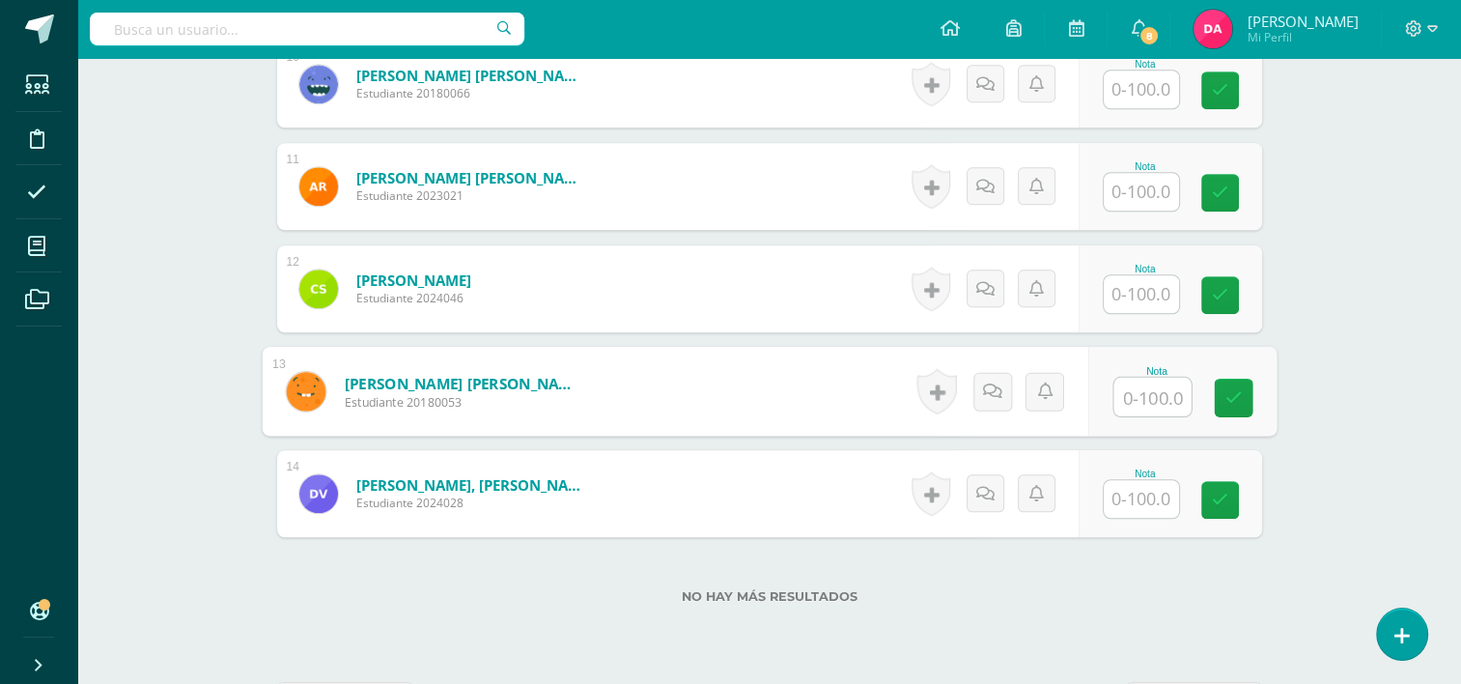
click at [1131, 393] on input "text" at bounding box center [1152, 397] width 77 height 39
type input "100"
click at [1231, 398] on icon at bounding box center [1233, 397] width 17 height 16
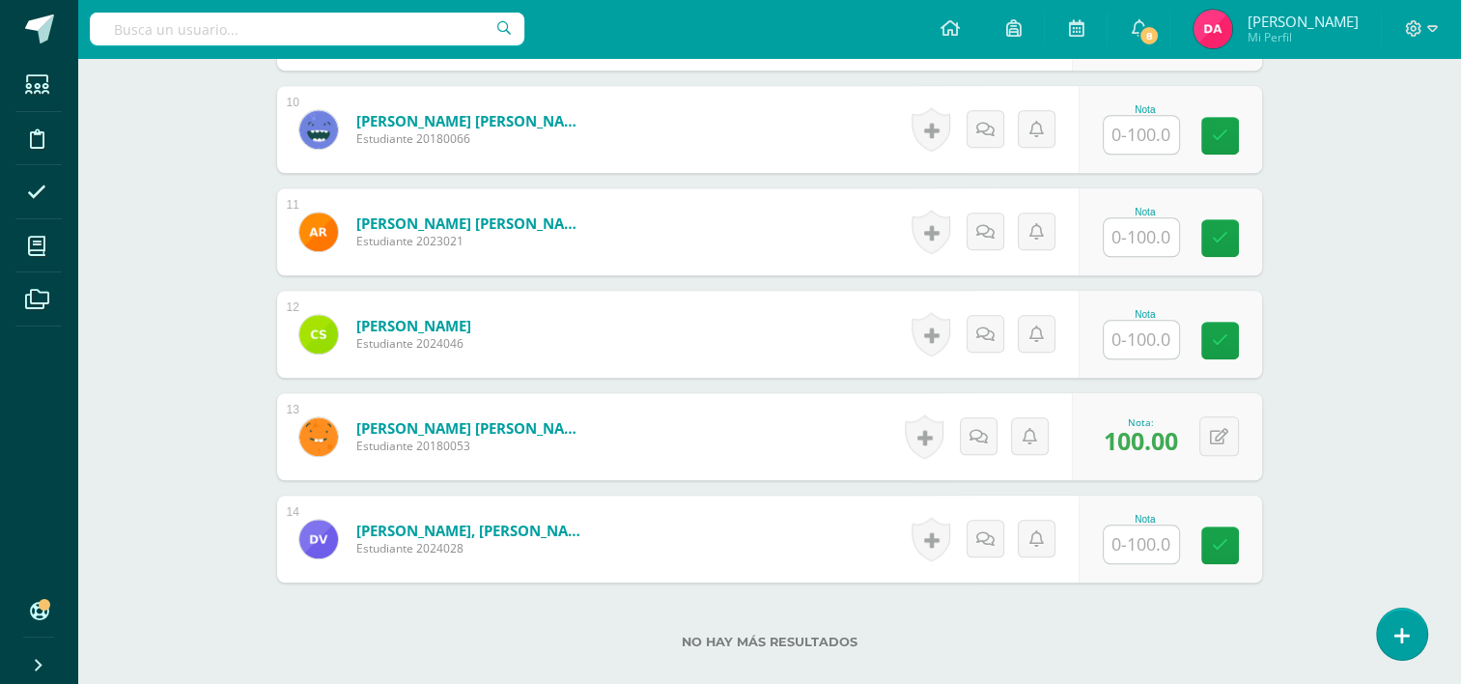
scroll to position [1518, 0]
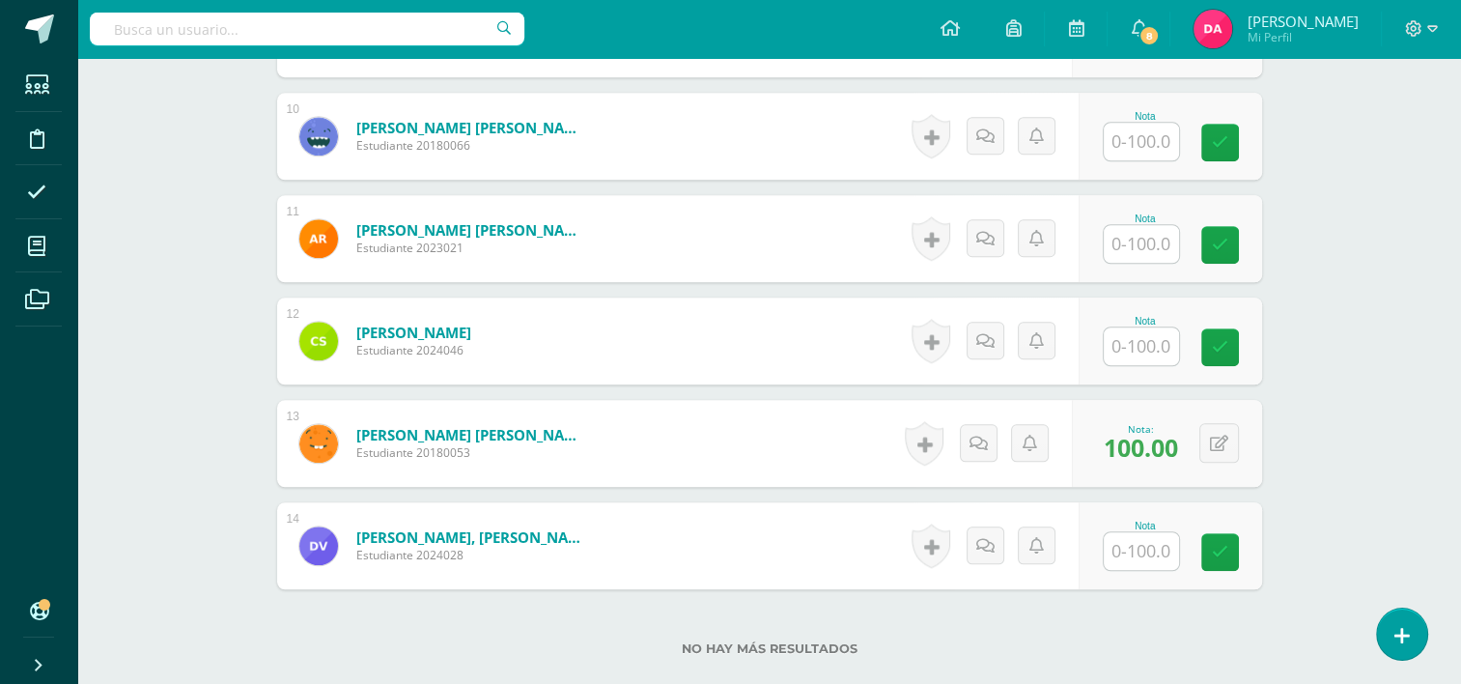
click at [1128, 345] on input "text" at bounding box center [1141, 346] width 75 height 38
type input "100"
click at [1252, 343] on link at bounding box center [1233, 347] width 39 height 39
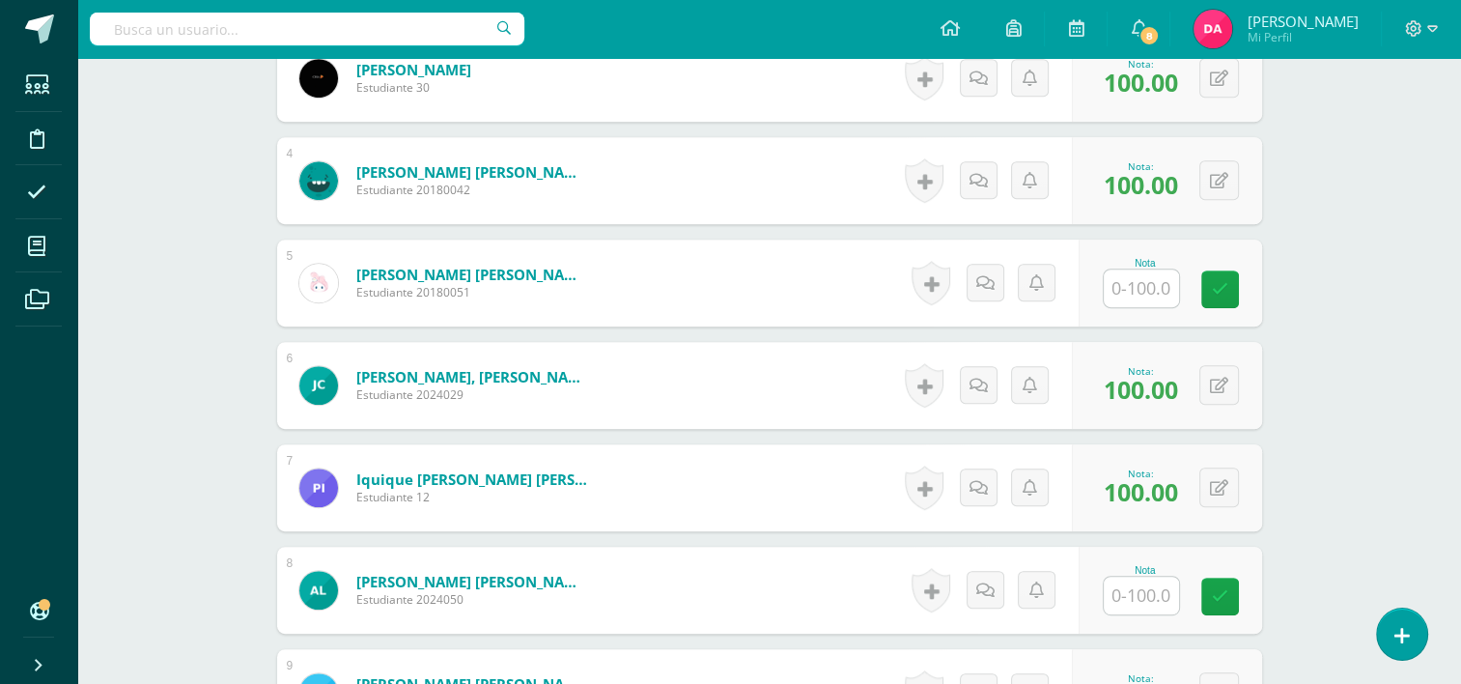
scroll to position [856, 0]
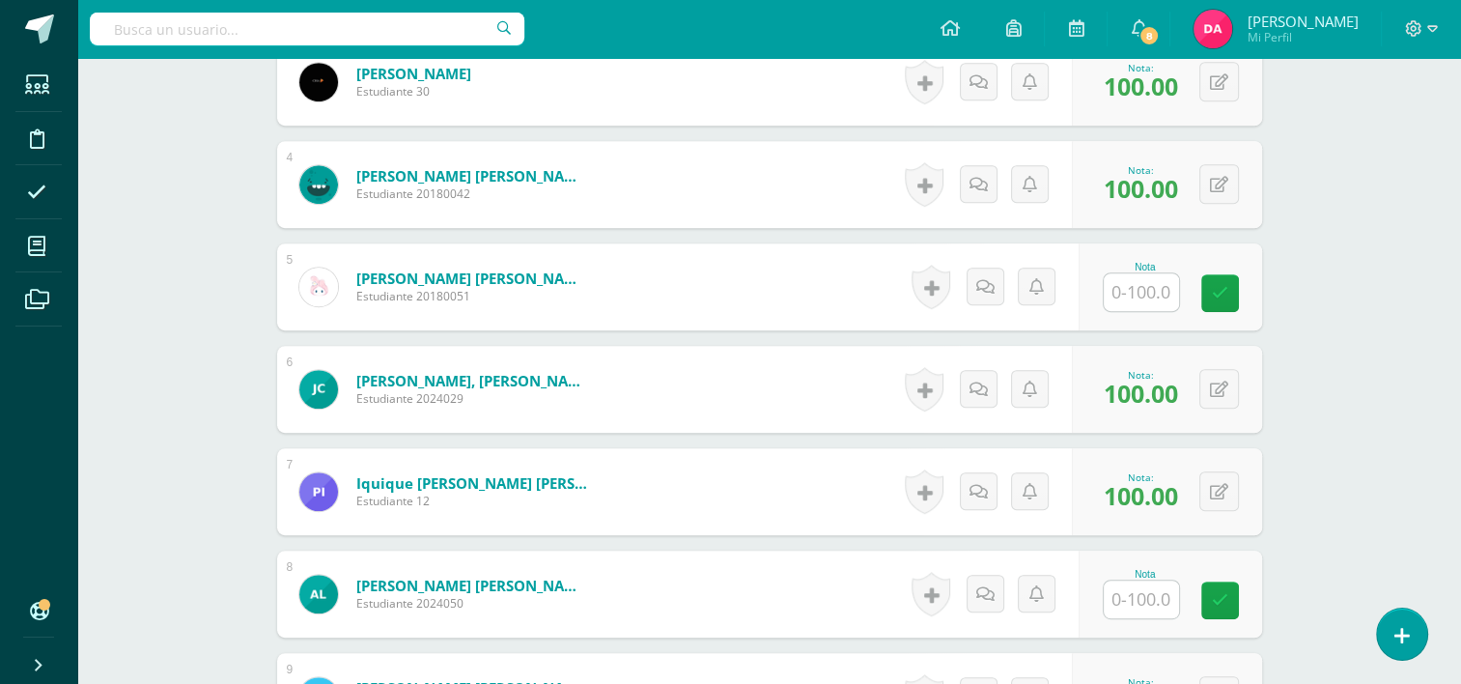
click at [1163, 298] on input "text" at bounding box center [1141, 292] width 75 height 38
type input "100"
click at [1229, 289] on icon at bounding box center [1233, 293] width 17 height 16
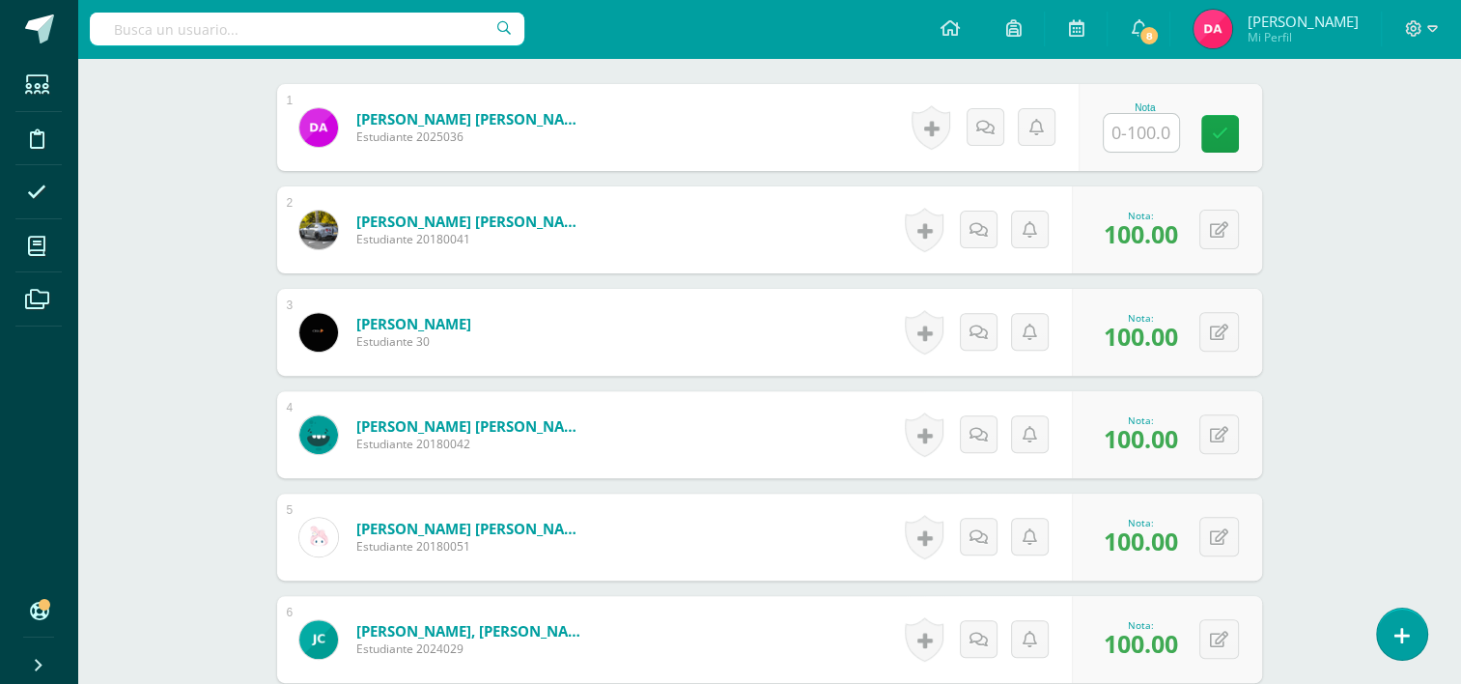
scroll to position [581, 0]
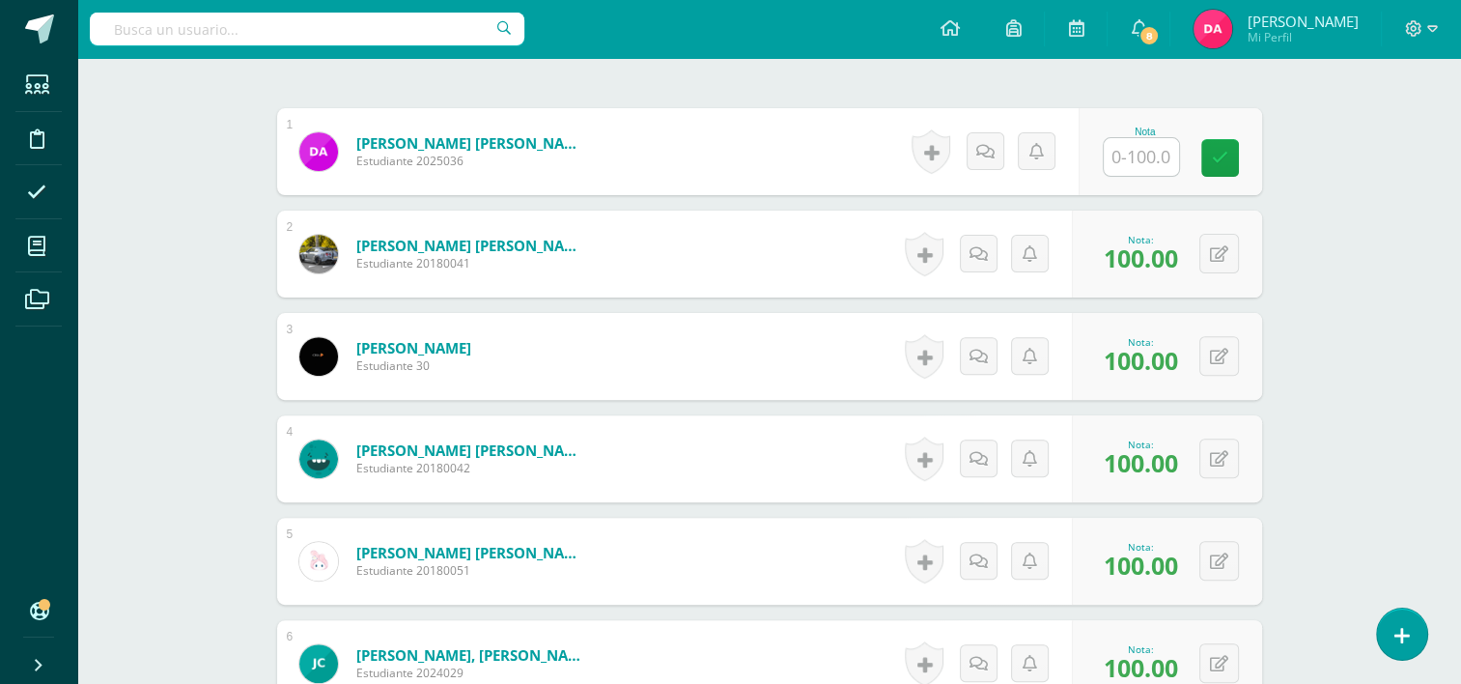
click at [1143, 153] on input "text" at bounding box center [1141, 157] width 75 height 38
type input "100"
click at [1240, 153] on link at bounding box center [1233, 158] width 39 height 39
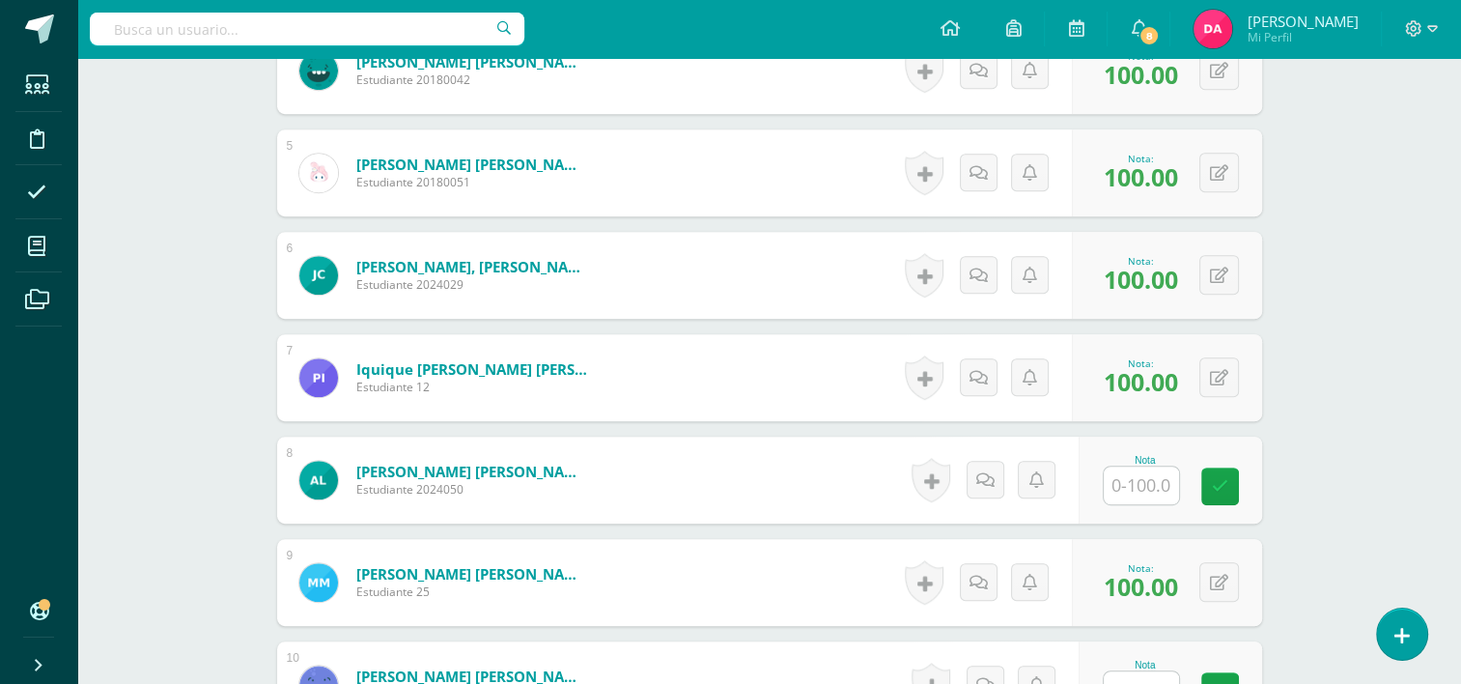
scroll to position [1106, 0]
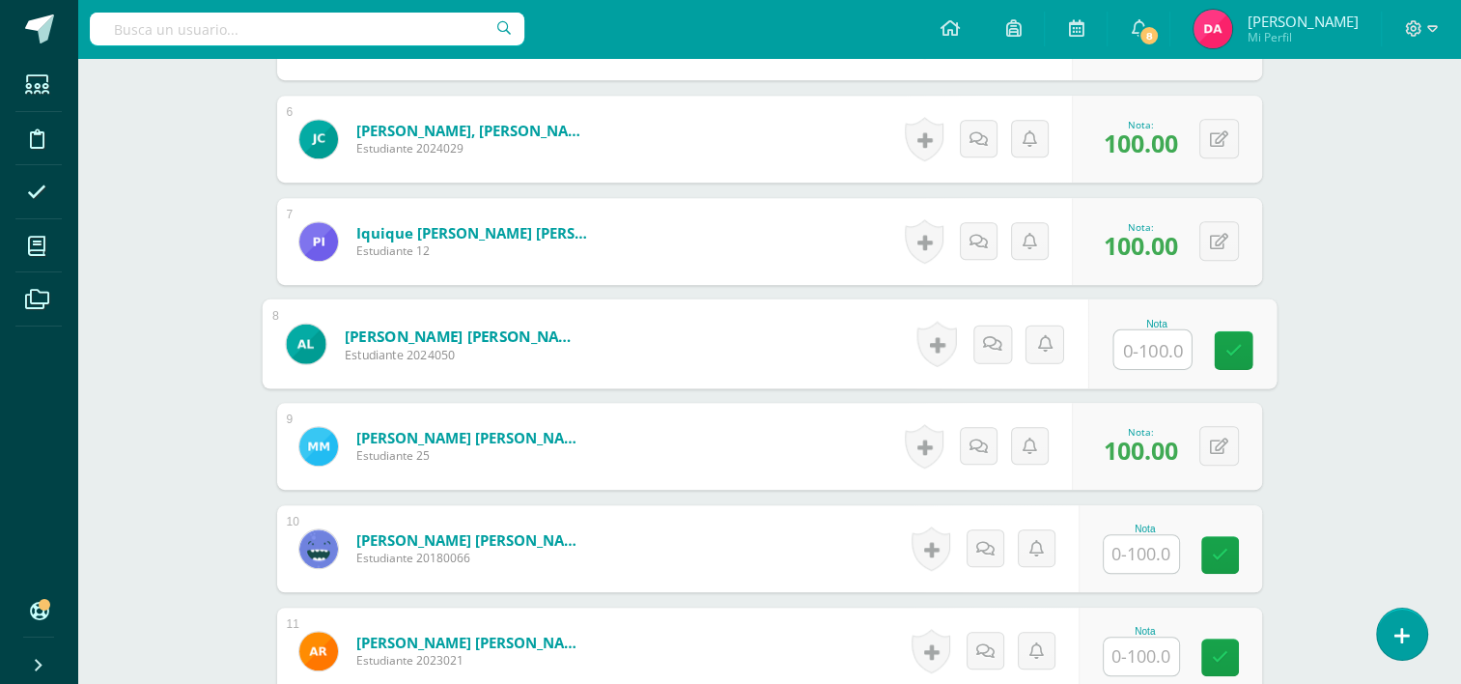
click at [1126, 351] on input "text" at bounding box center [1152, 349] width 77 height 39
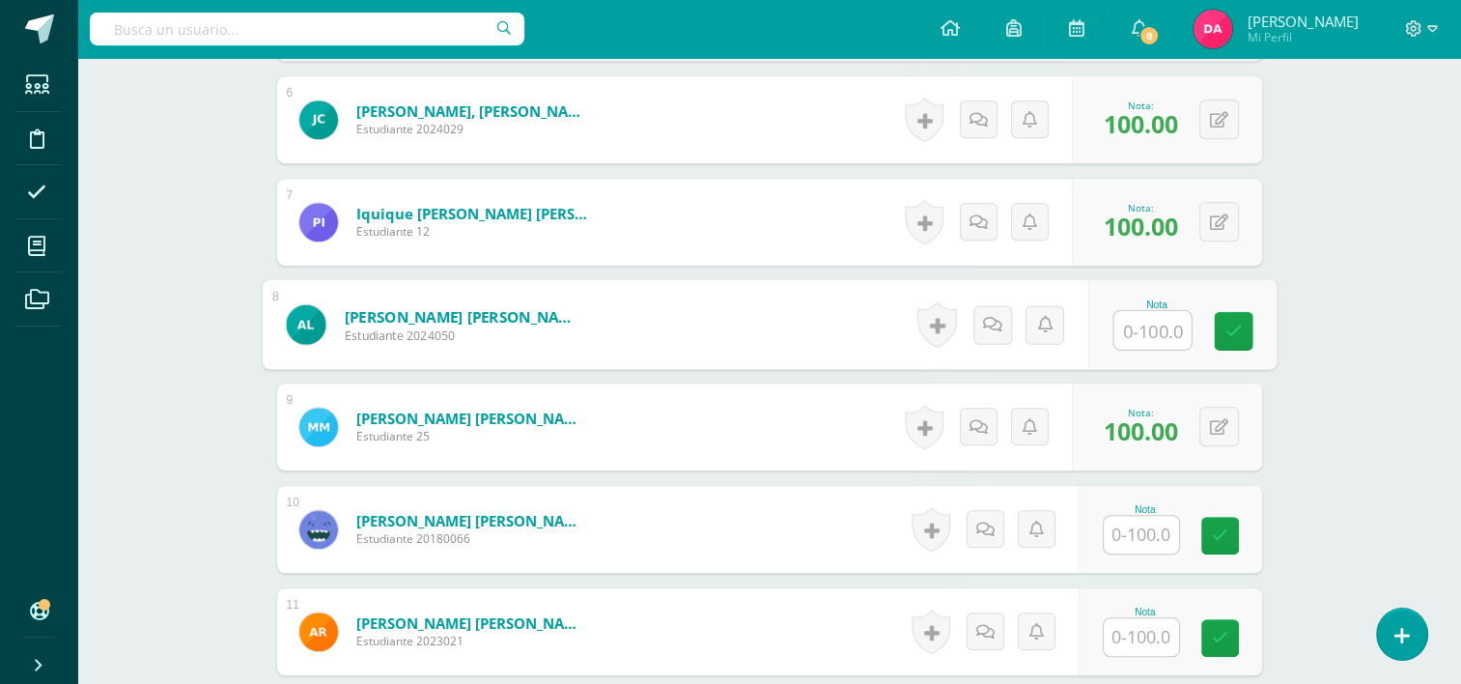
type input "0"
click at [1229, 327] on icon at bounding box center [1233, 331] width 17 height 16
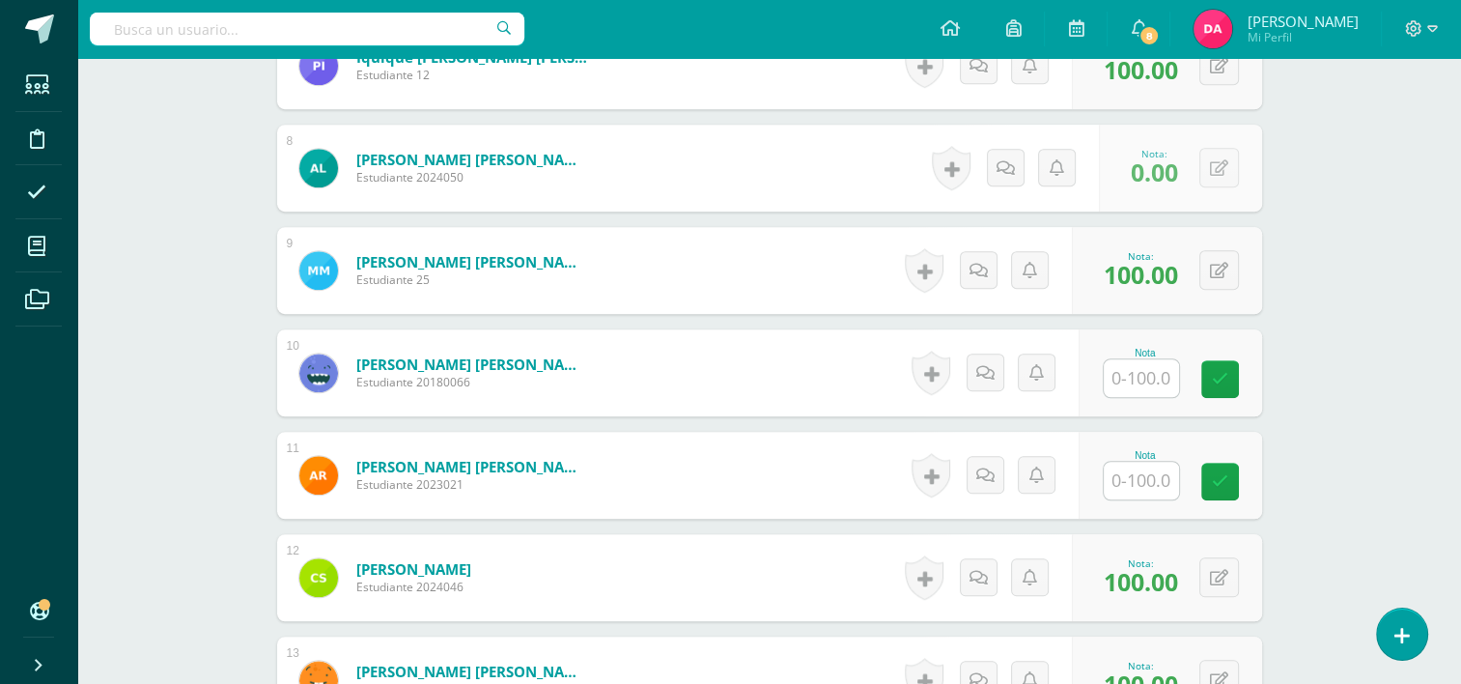
scroll to position [1300, 0]
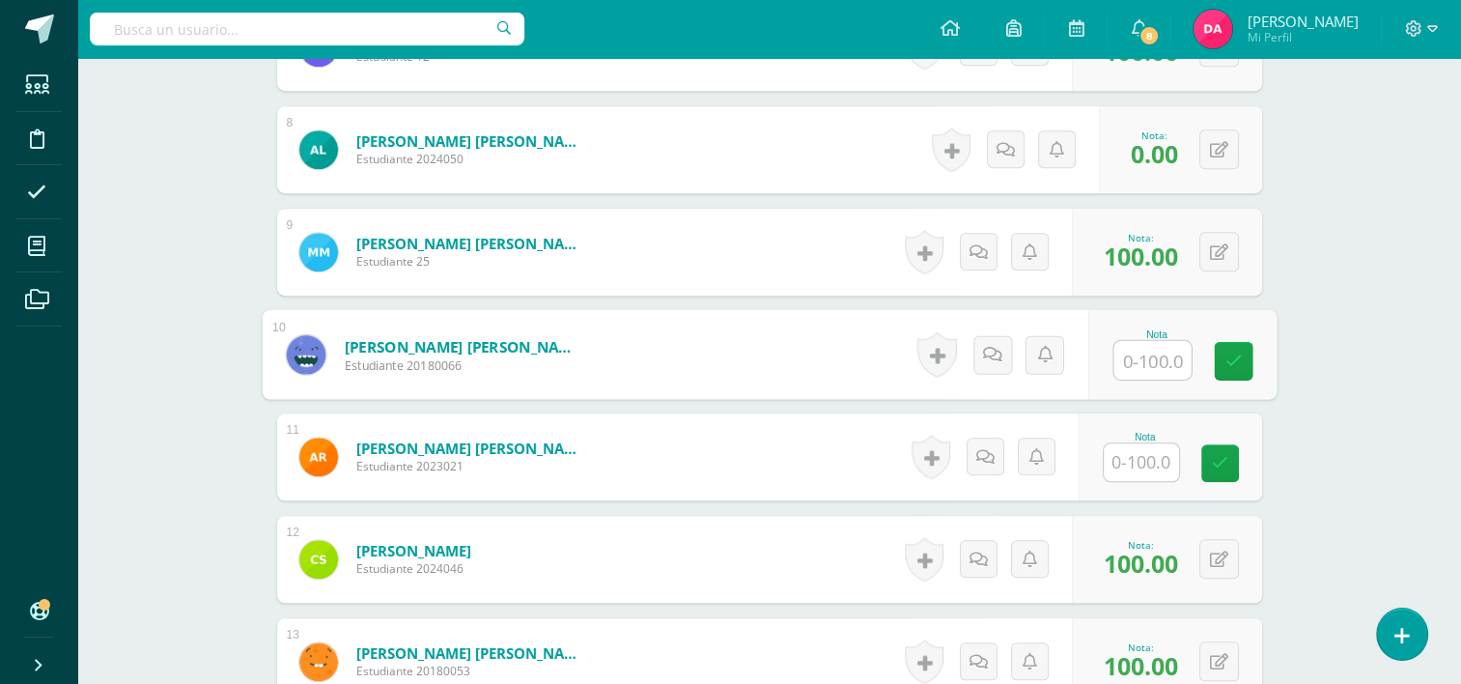
click at [1137, 363] on input "text" at bounding box center [1152, 360] width 77 height 39
type input "100"
click at [1234, 346] on link at bounding box center [1233, 361] width 39 height 39
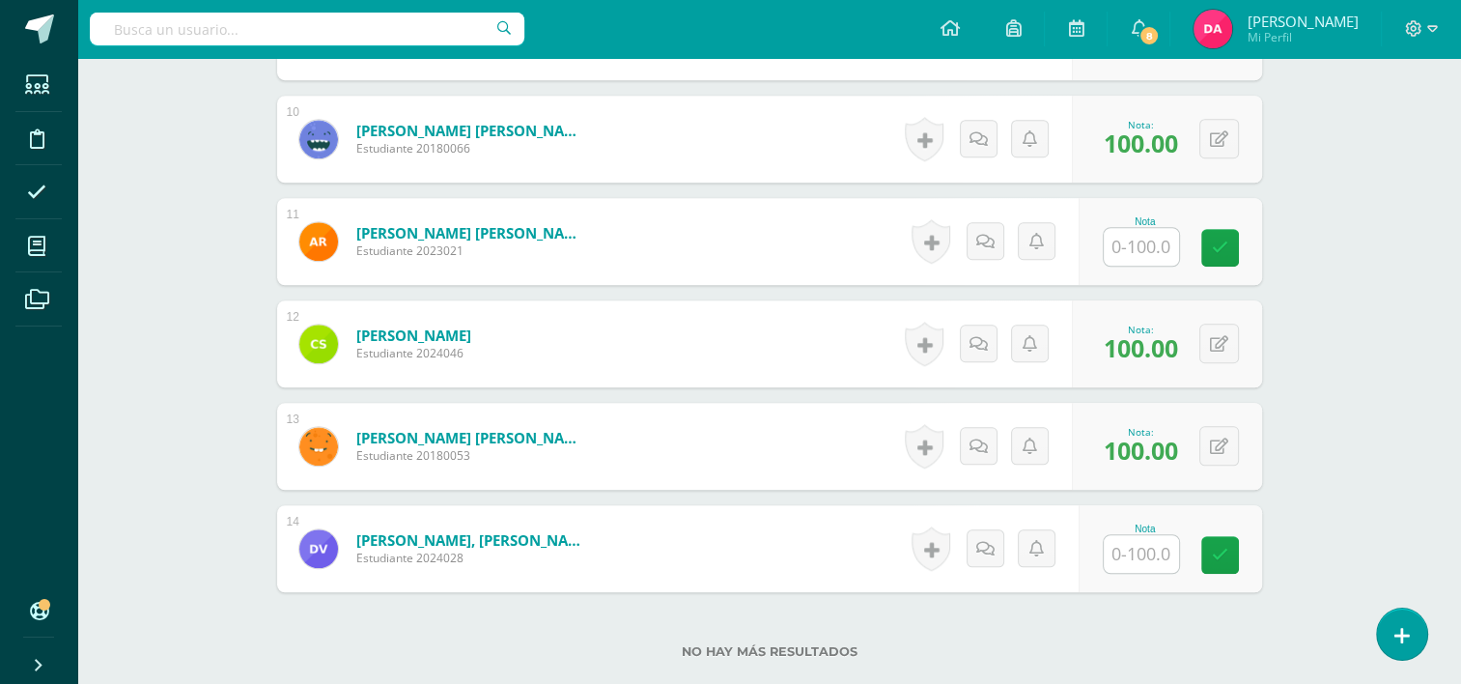
scroll to position [1514, 0]
click at [1128, 255] on input "text" at bounding box center [1141, 248] width 75 height 38
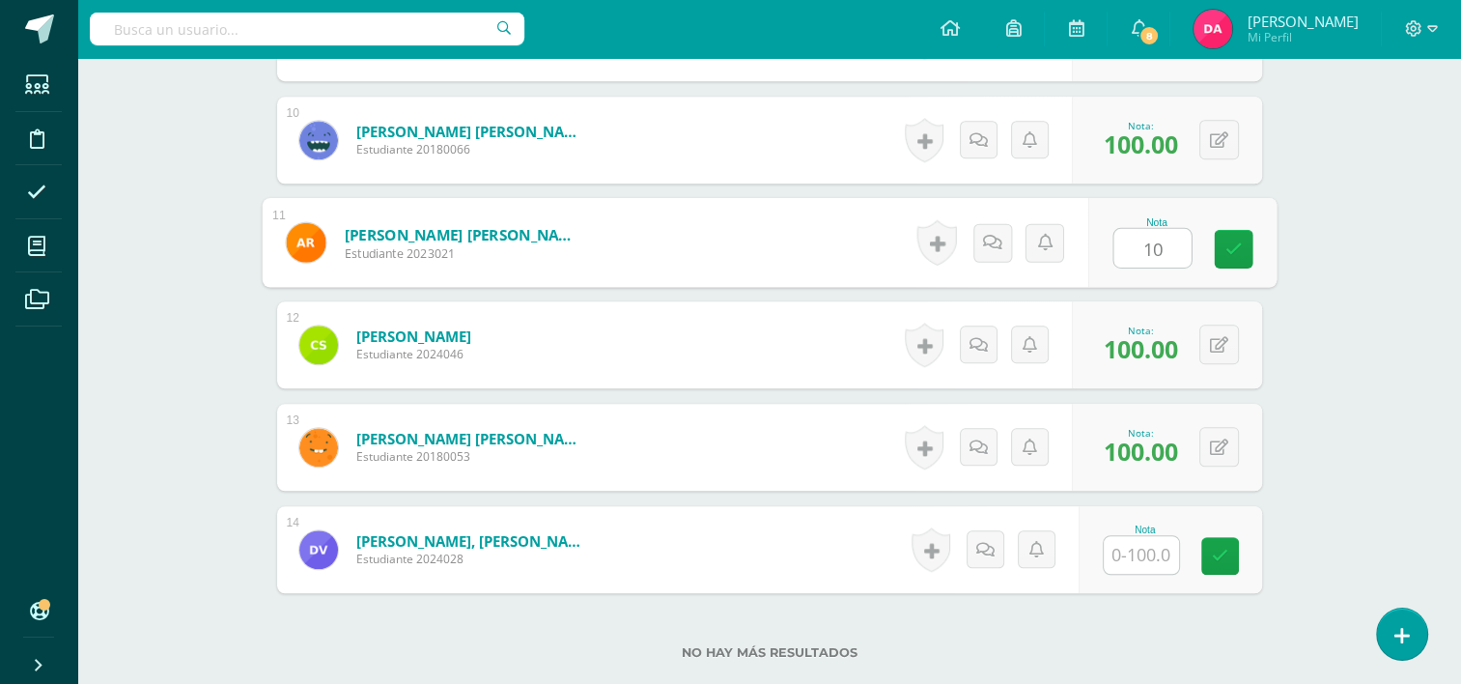
type input "100"
click at [1231, 254] on icon at bounding box center [1233, 248] width 17 height 16
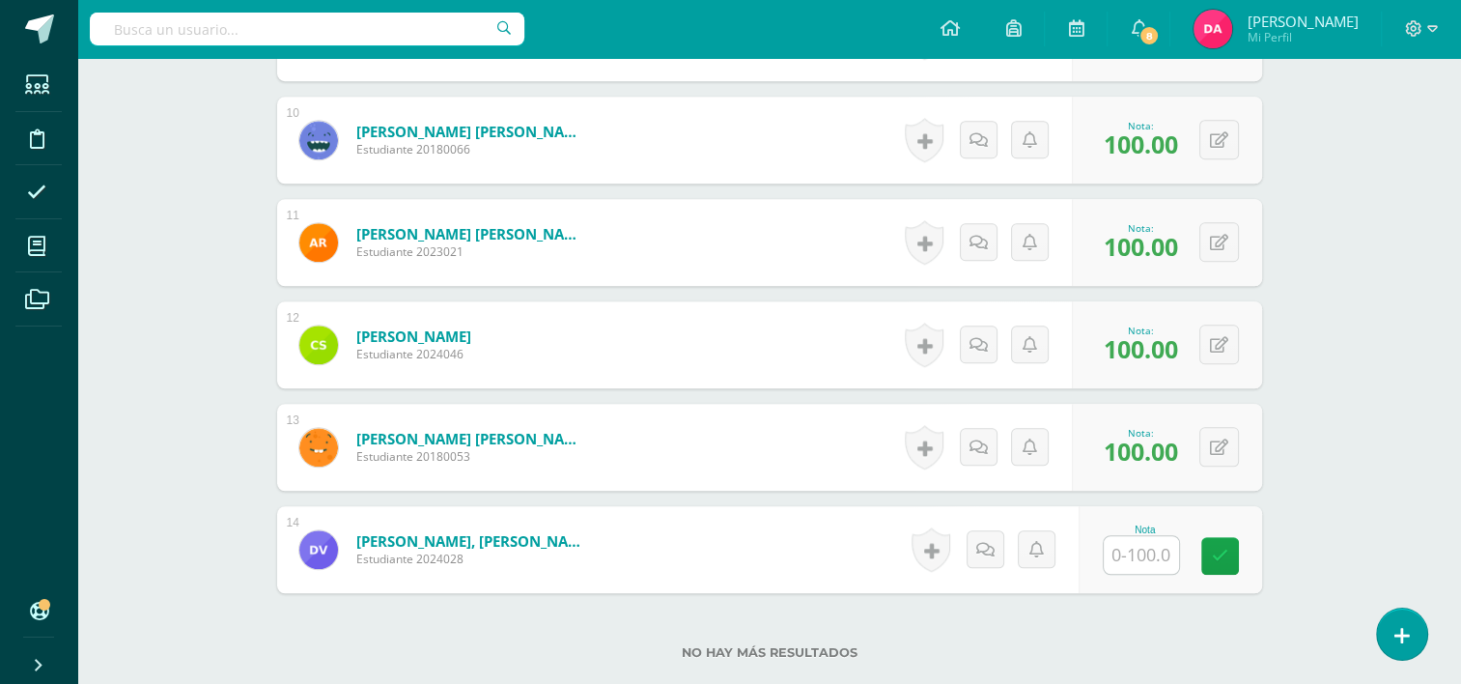
click at [1120, 556] on input "text" at bounding box center [1141, 555] width 75 height 38
type input "100"
click at [1214, 556] on link at bounding box center [1233, 556] width 39 height 39
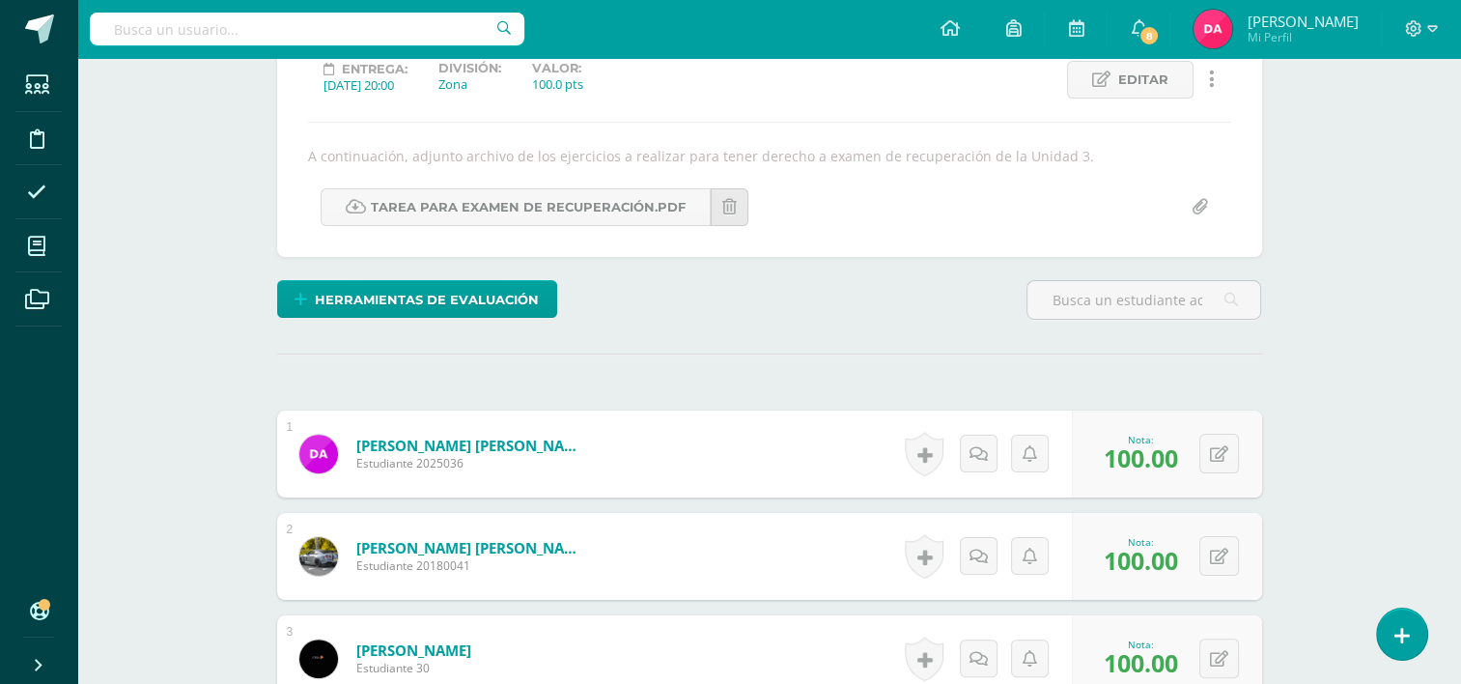
scroll to position [0, 0]
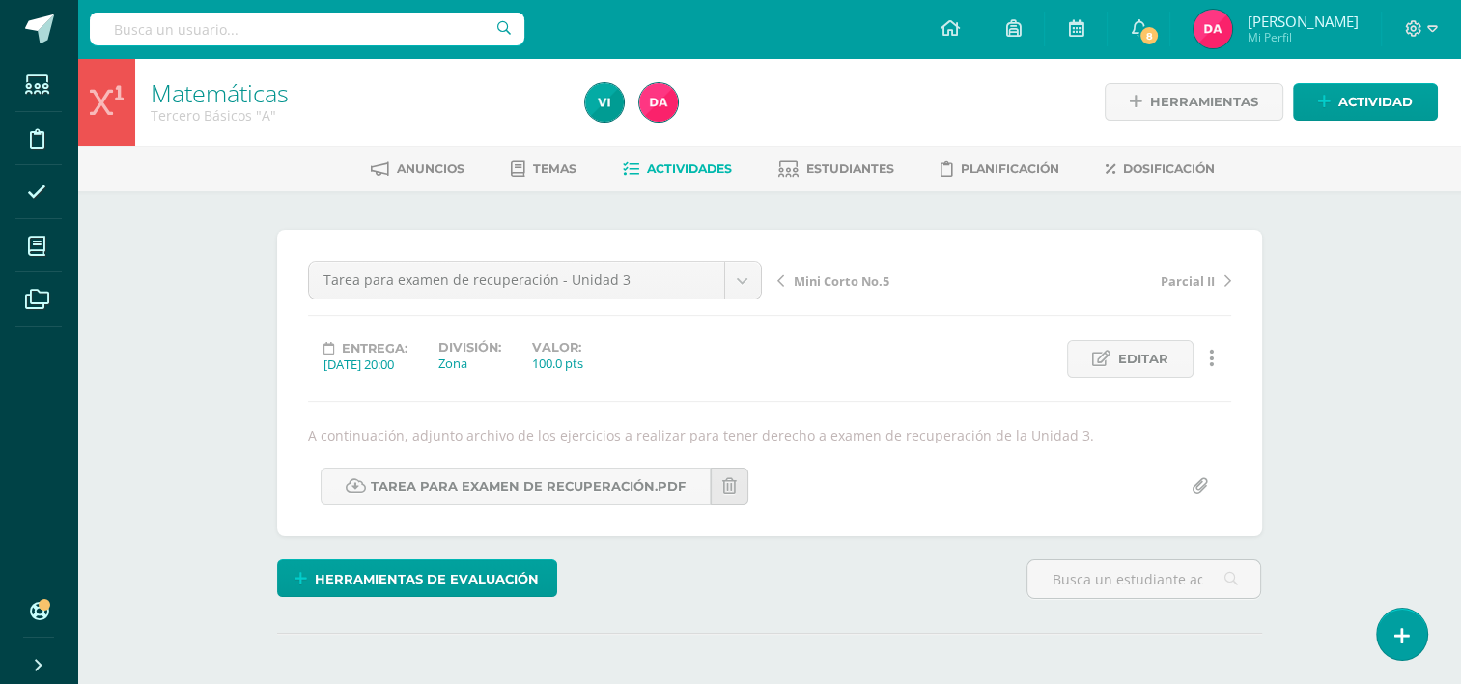
click at [661, 162] on span "Actividades" at bounding box center [689, 168] width 85 height 14
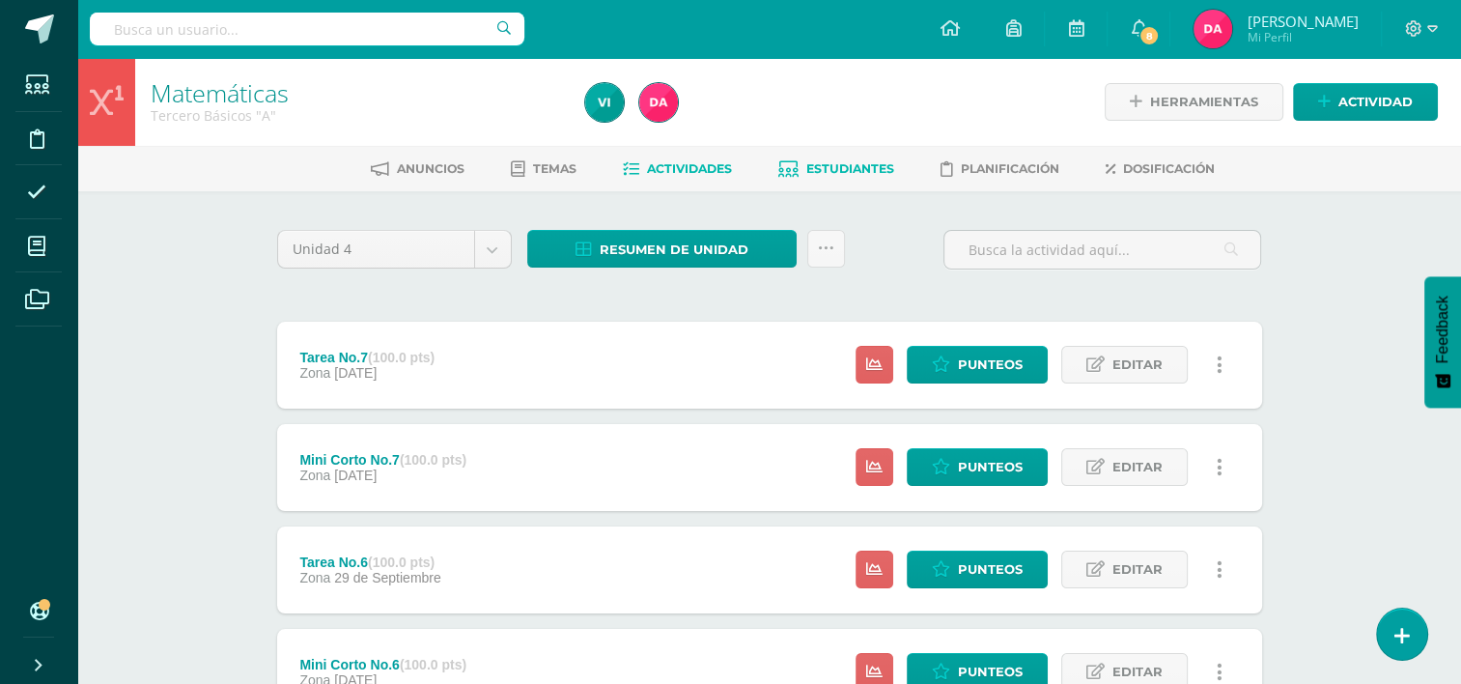
click at [836, 176] on link "Estudiantes" at bounding box center [836, 169] width 116 height 31
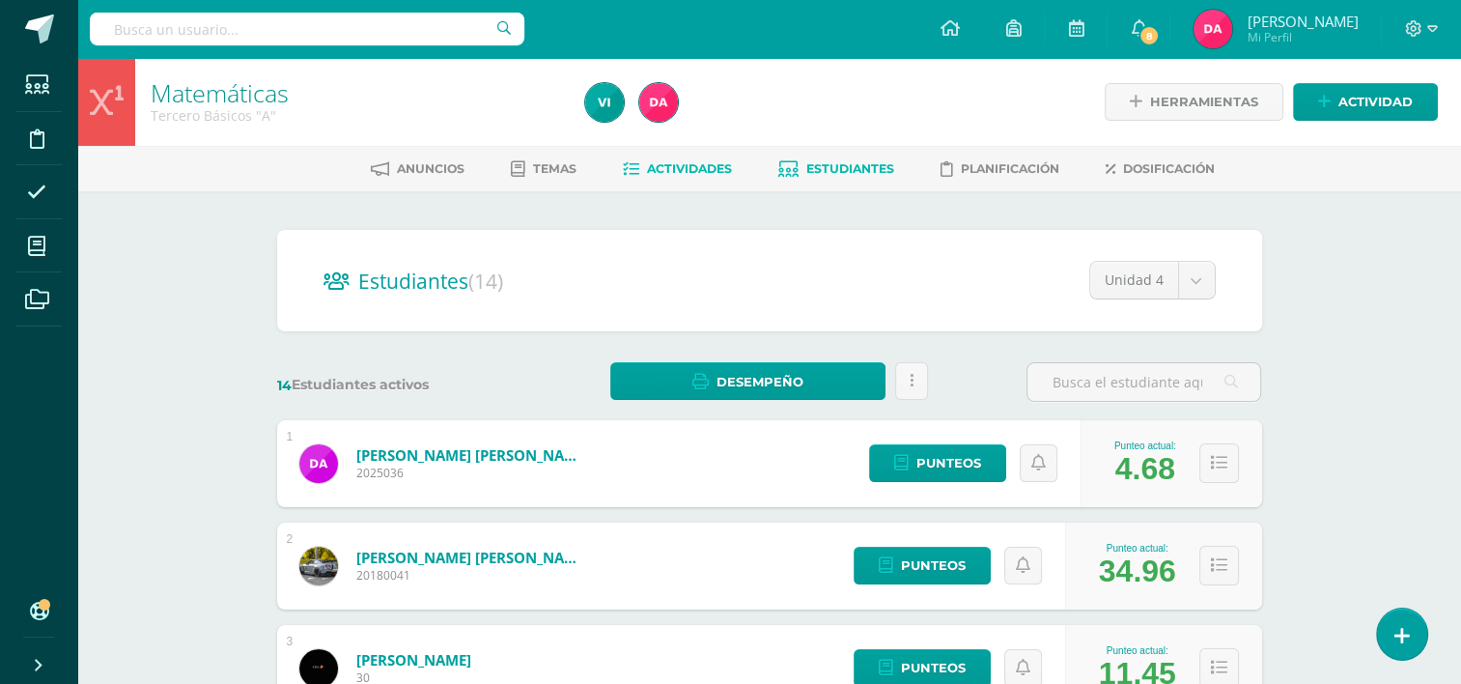
click at [692, 163] on span "Actividades" at bounding box center [689, 168] width 85 height 14
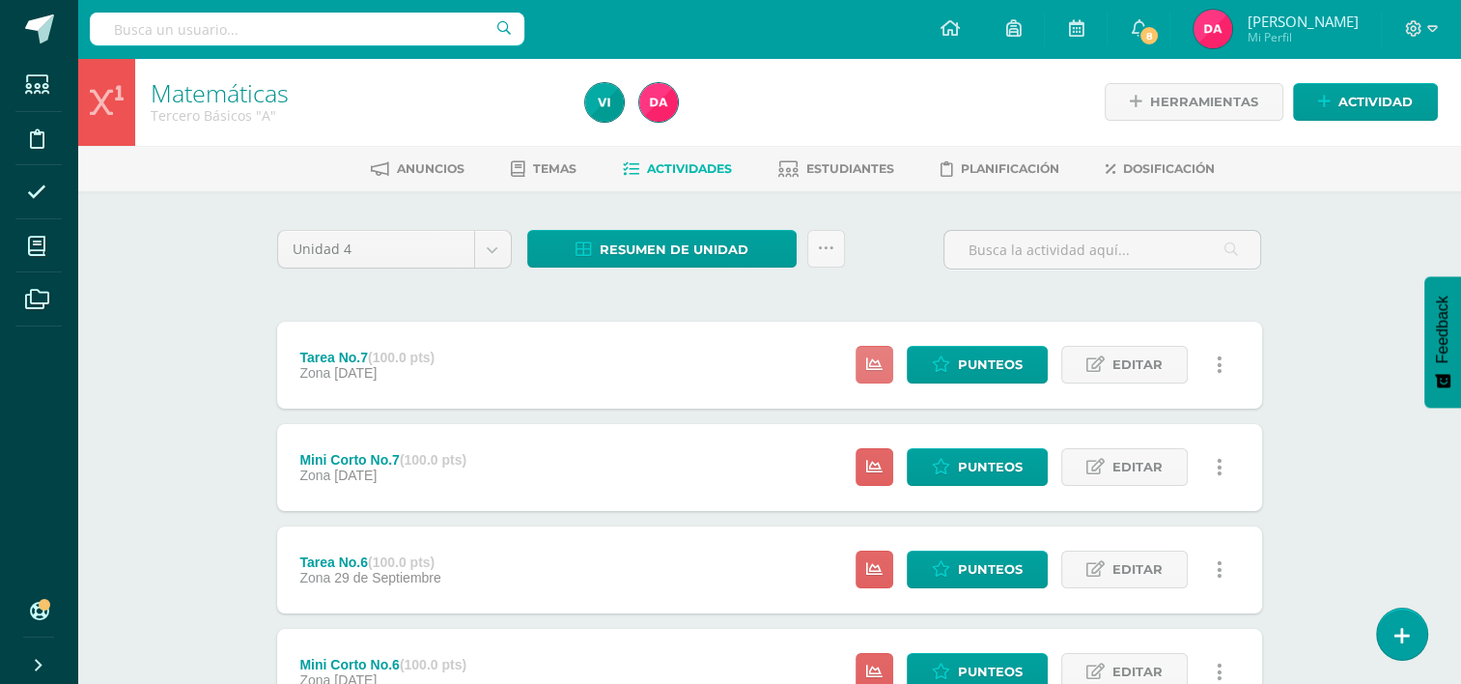
click at [881, 377] on link at bounding box center [875, 365] width 38 height 38
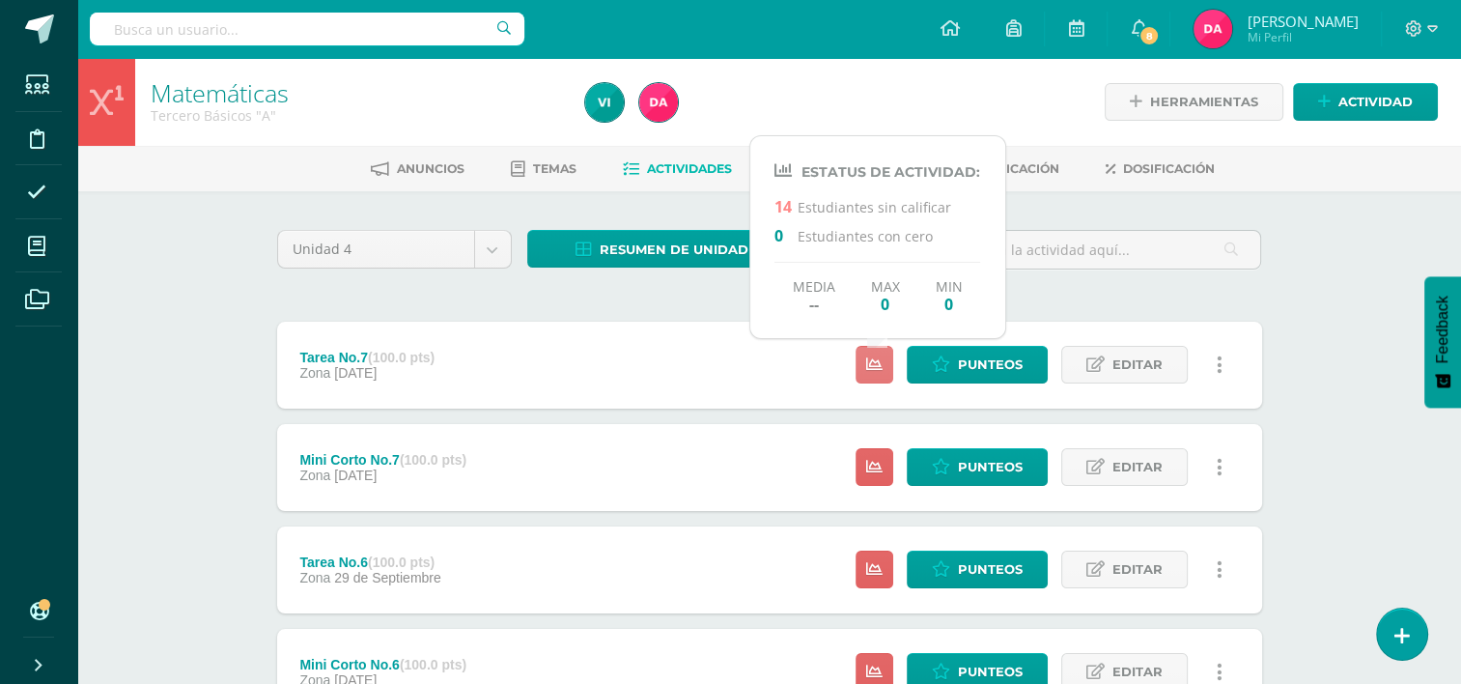
click at [881, 377] on link at bounding box center [875, 365] width 38 height 38
